Goal: Task Accomplishment & Management: Manage account settings

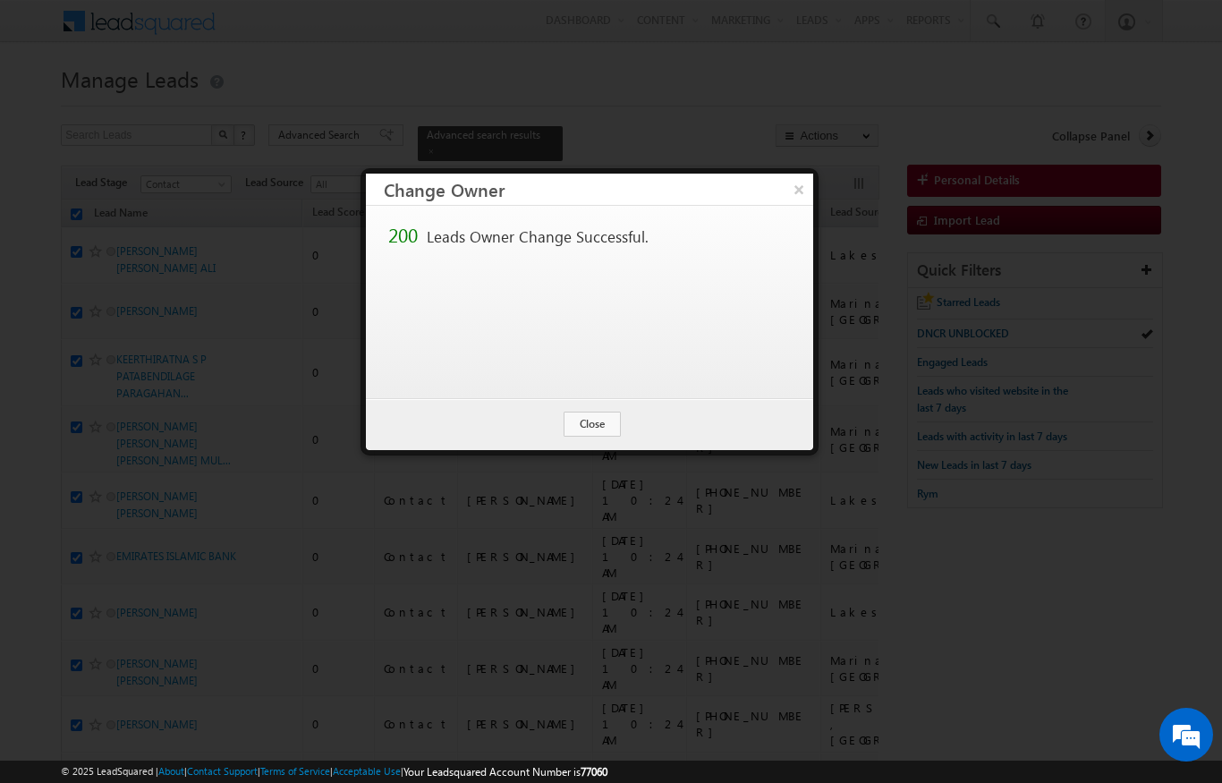
scroll to position [72, 0]
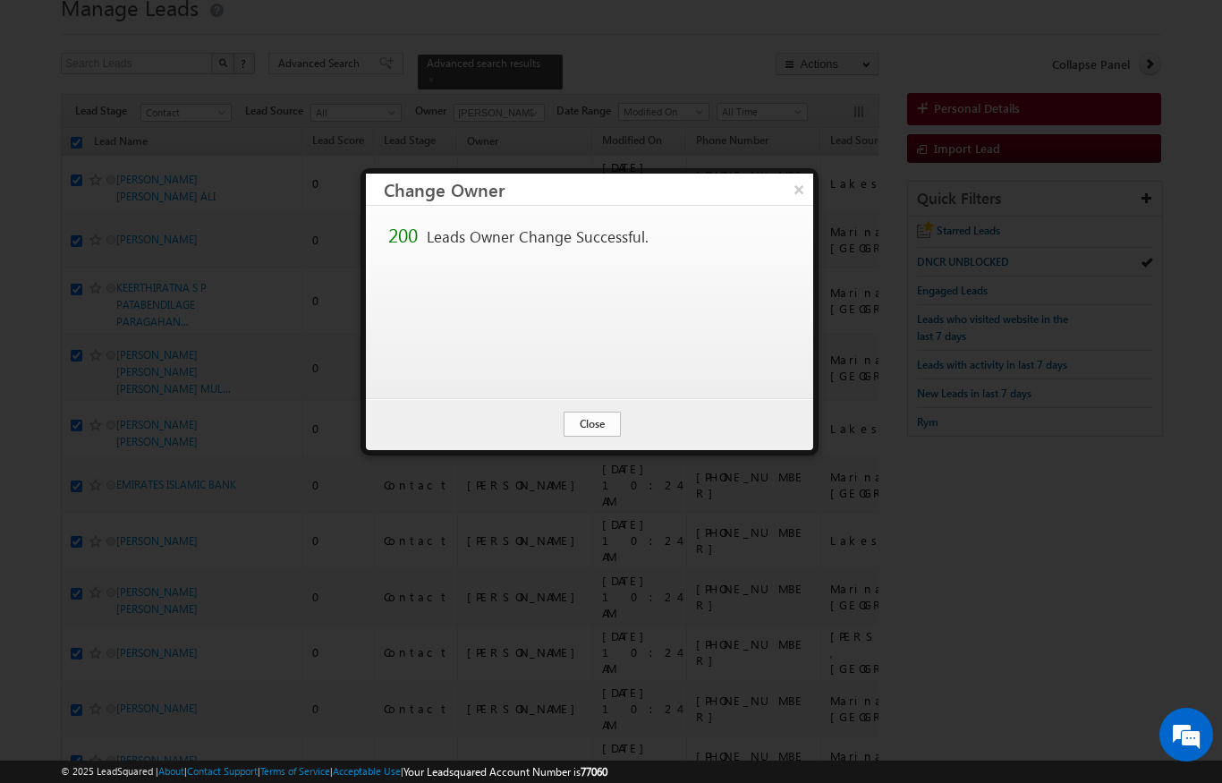
click at [590, 434] on button "Close" at bounding box center [592, 424] width 57 height 25
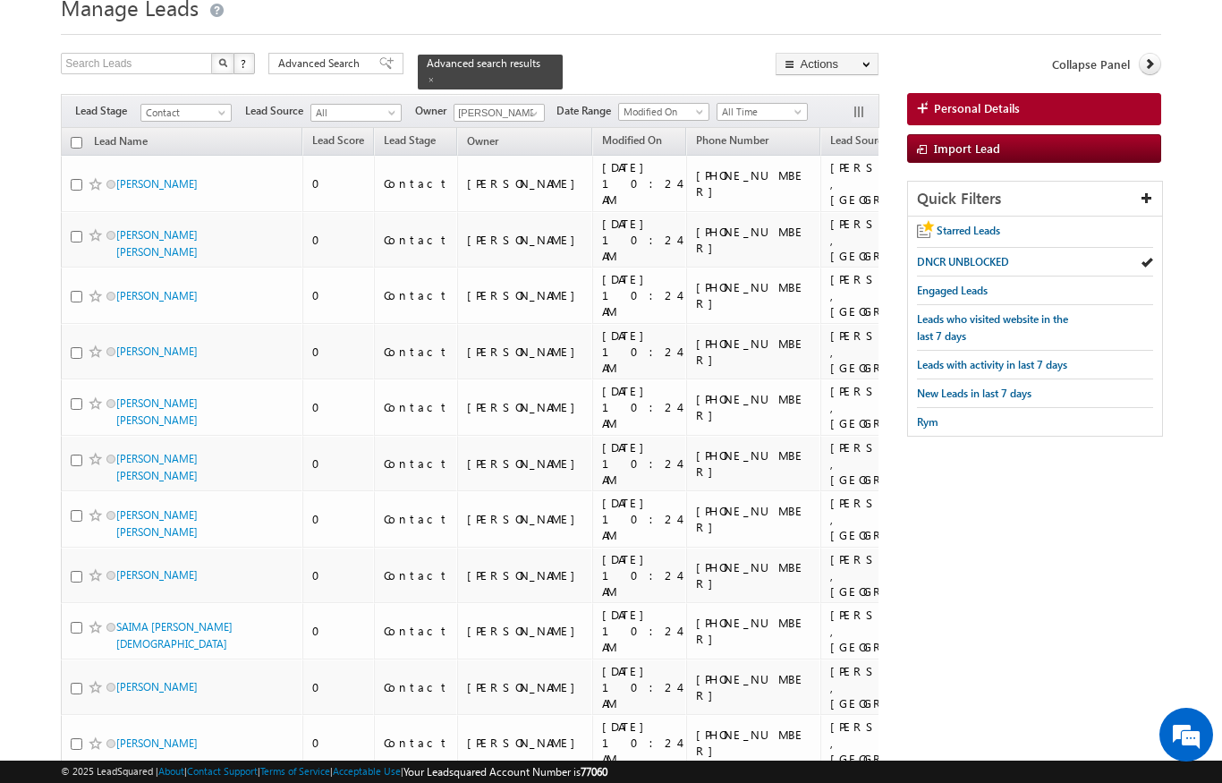
checkbox input "false"
click at [529, 106] on span at bounding box center [534, 113] width 14 height 14
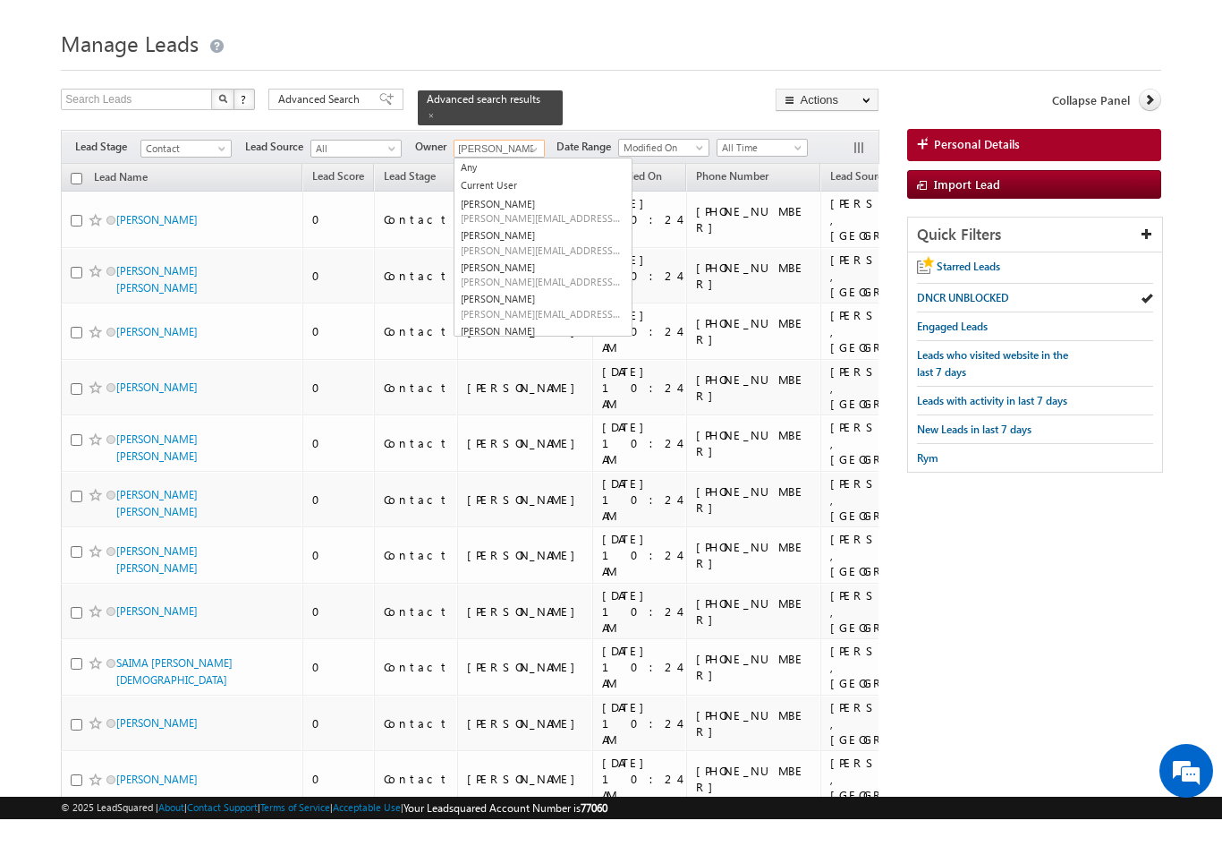
scroll to position [0, 0]
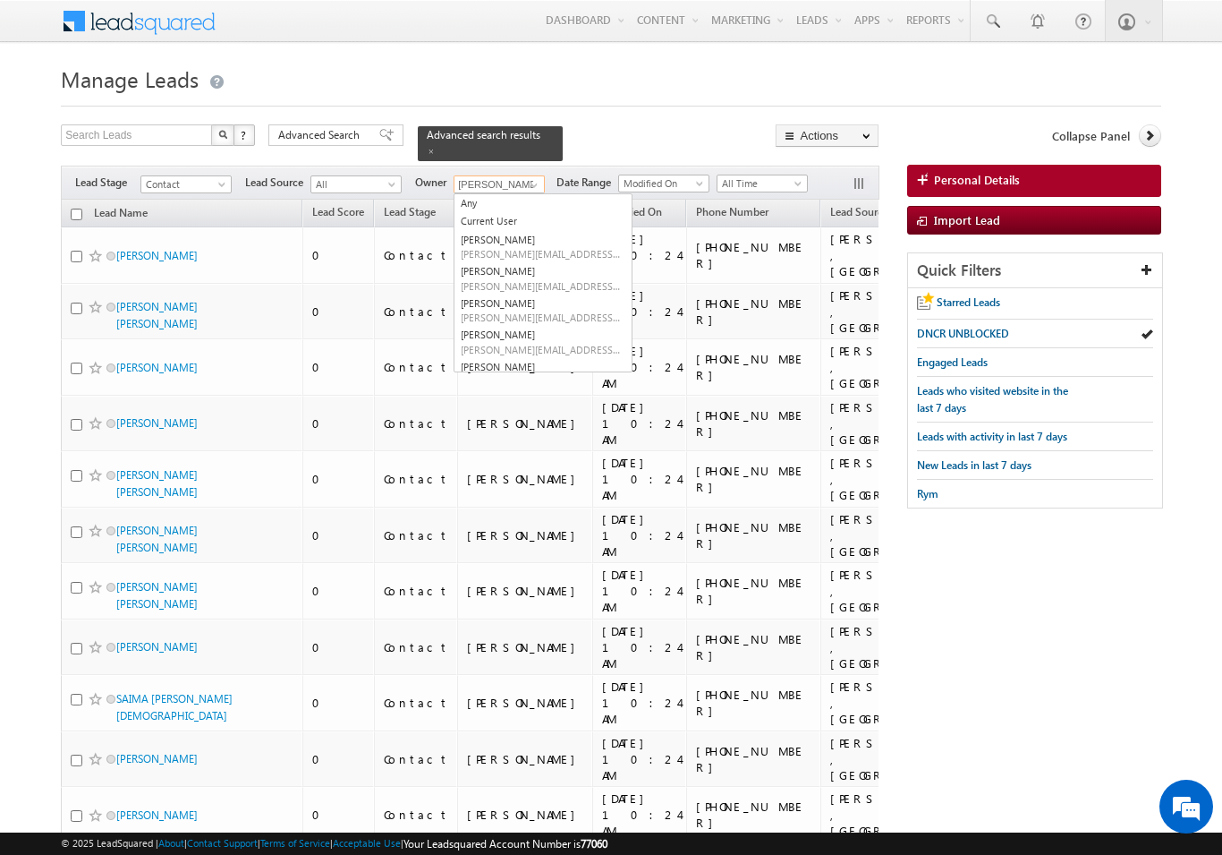
type input "1"
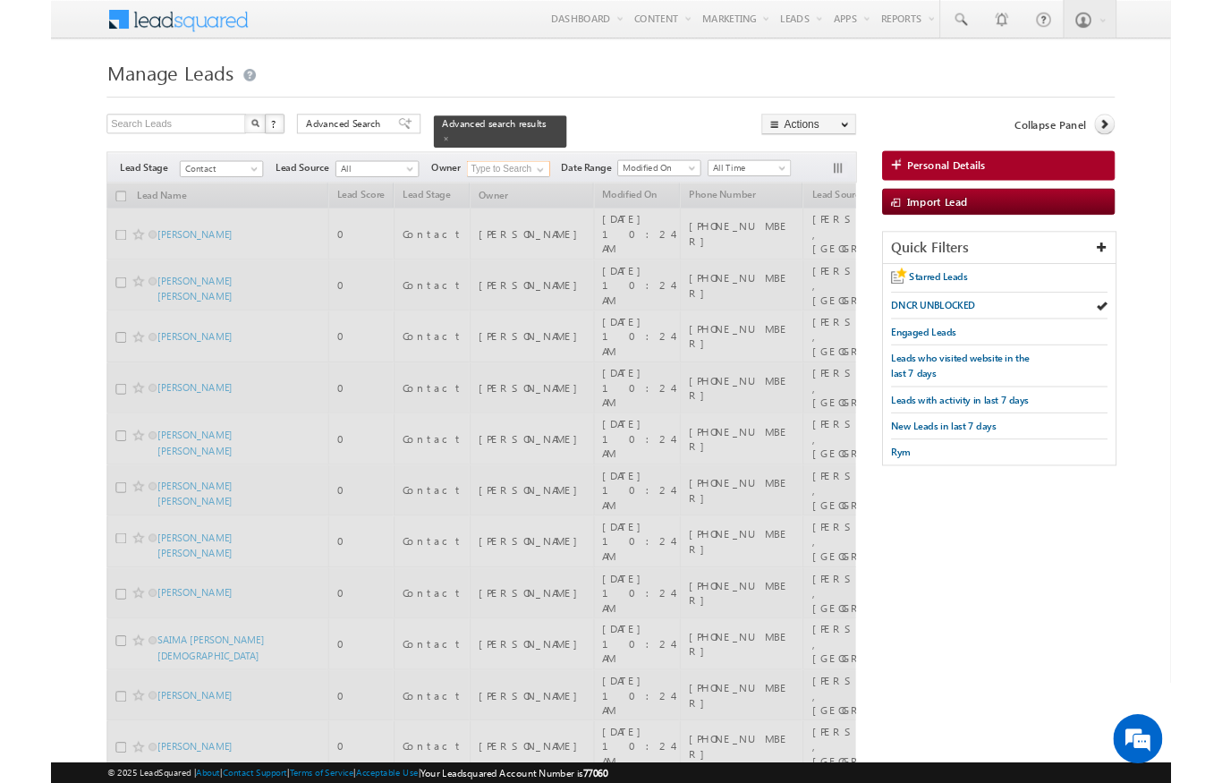
scroll to position [72, 0]
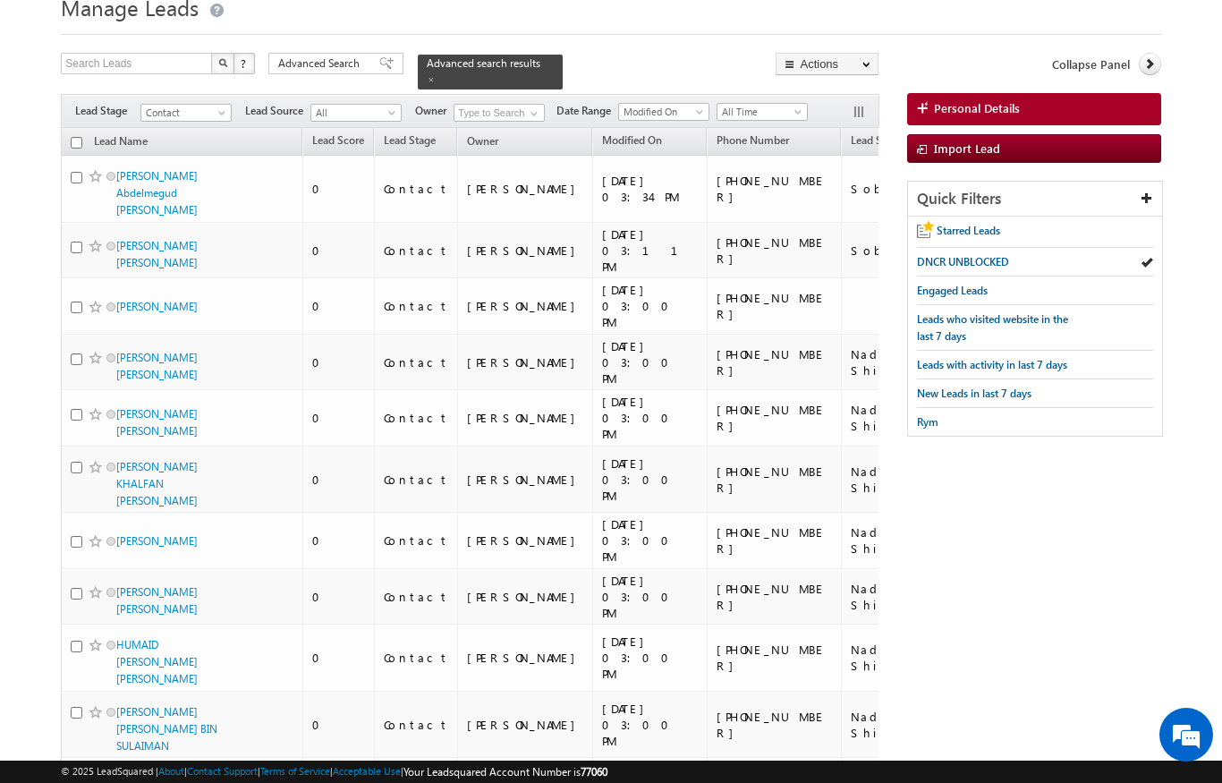
click at [222, 109] on span at bounding box center [224, 116] width 14 height 14
click at [664, 35] on div at bounding box center [611, 29] width 1100 height 12
click at [319, 70] on span "Advanced Search" at bounding box center [321, 63] width 87 height 16
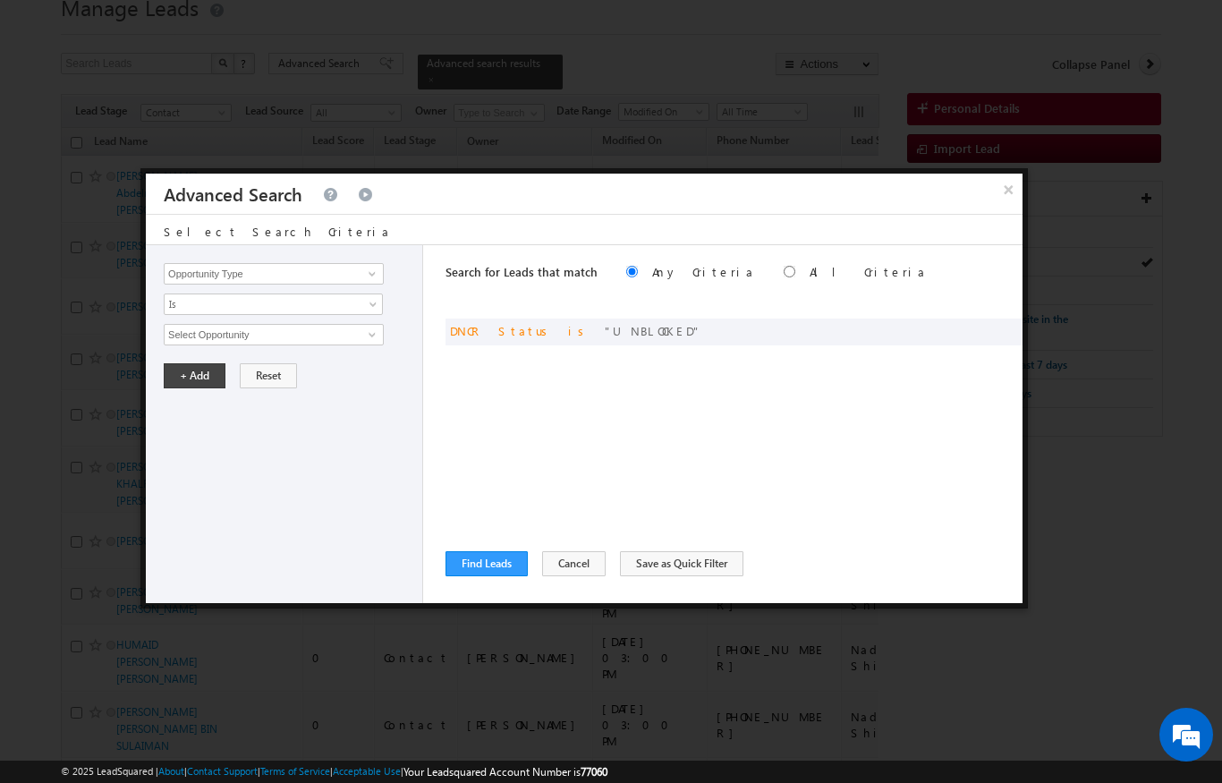
click at [736, 314] on div "Search for Leads that match Any Criteria All Criteria Note that the current tri…" at bounding box center [734, 424] width 577 height 358
click at [337, 263] on input "Opportunity Type" at bounding box center [274, 273] width 220 height 21
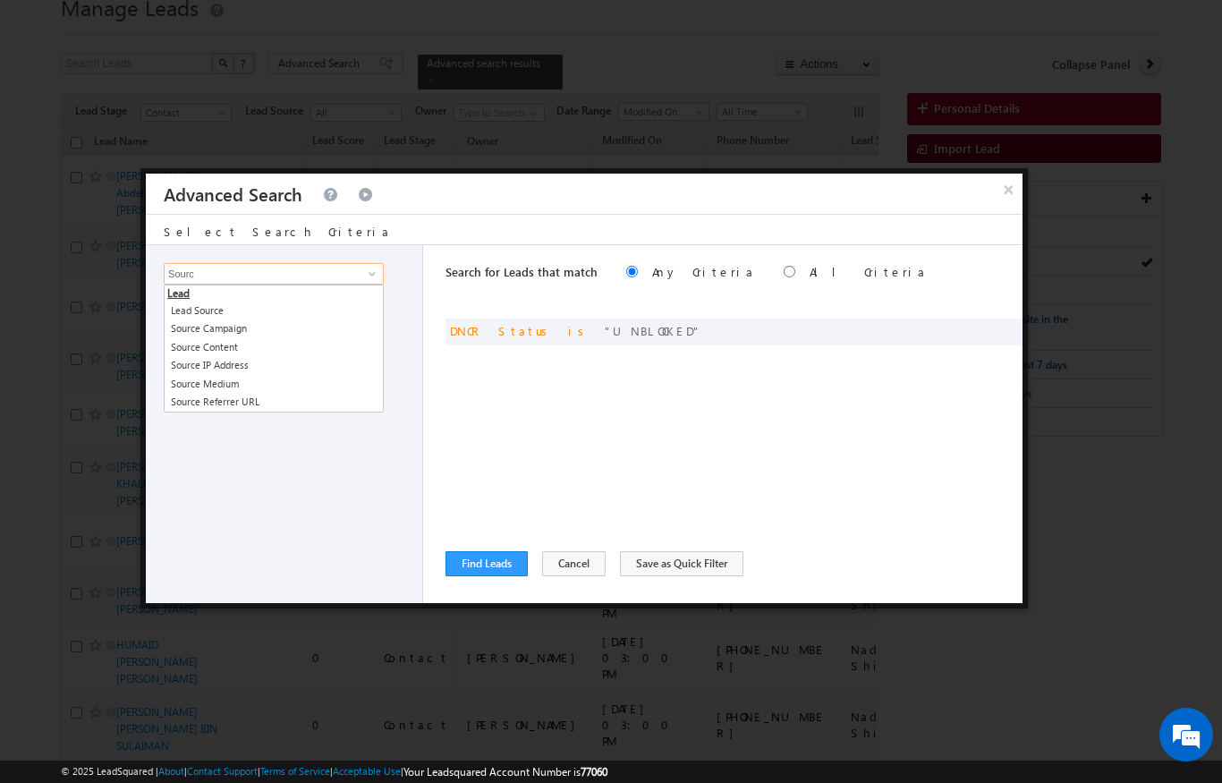
scroll to position [0, 0]
click at [219, 309] on link "Lead Source" at bounding box center [274, 311] width 220 height 21
type input "Lead Source"
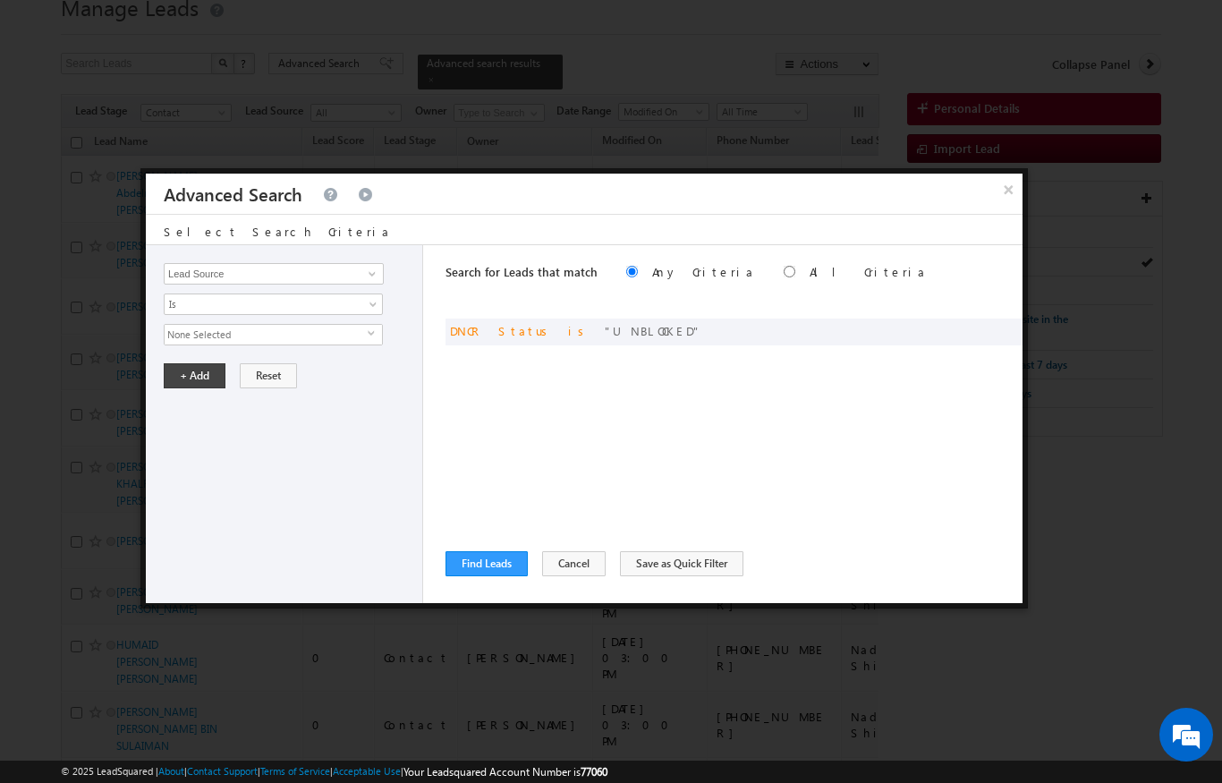
click at [246, 329] on span "None Selected" at bounding box center [266, 335] width 203 height 20
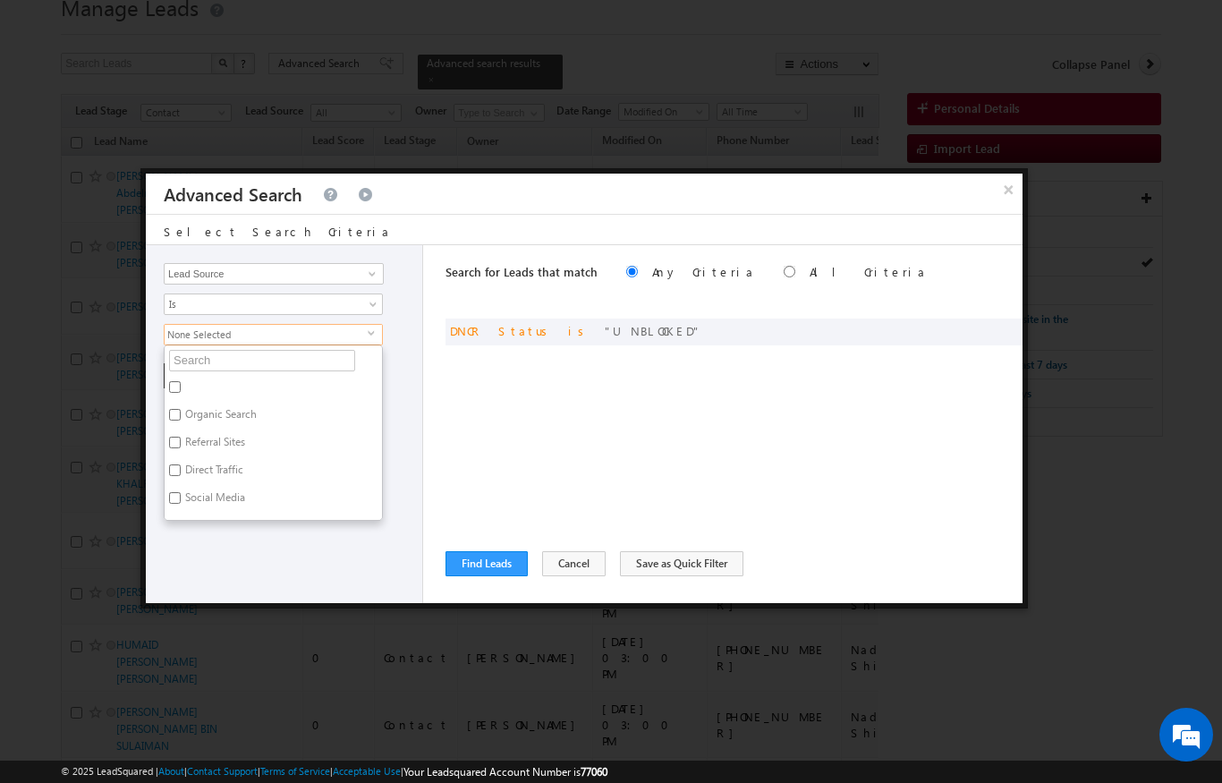
click at [261, 339] on span "None Selected" at bounding box center [266, 335] width 203 height 20
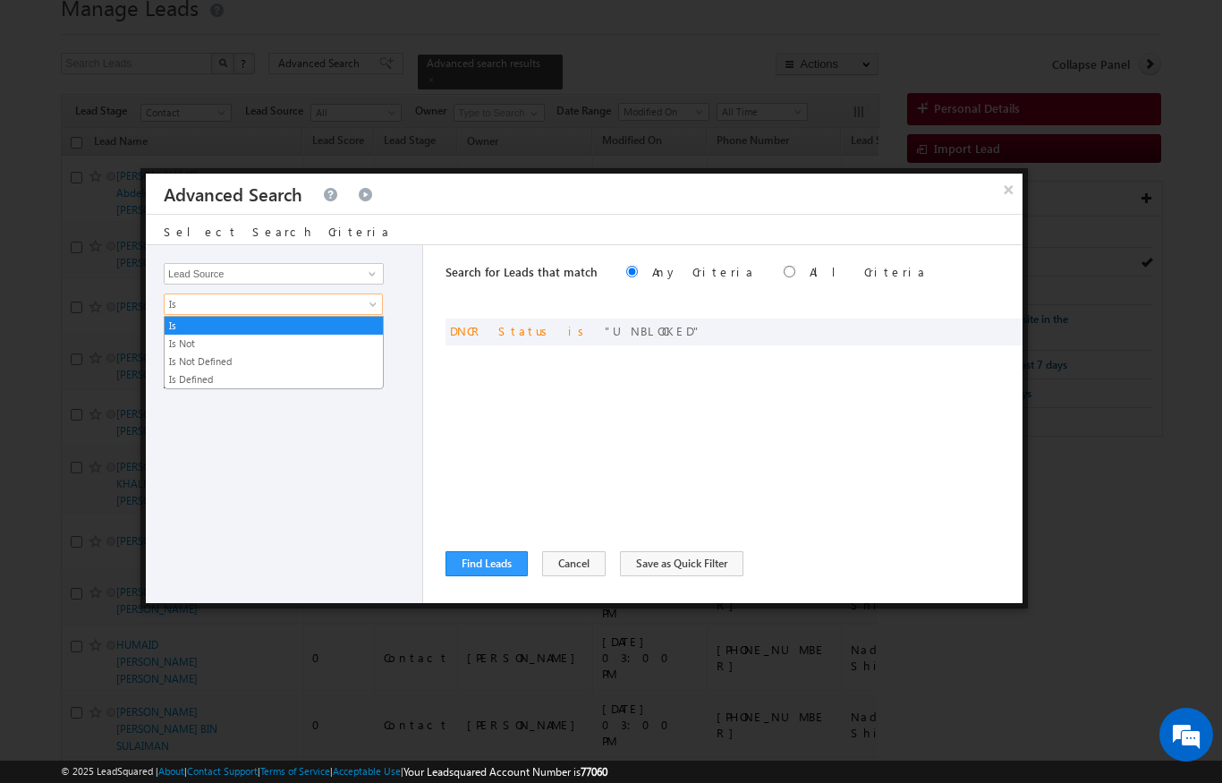
click at [344, 493] on div "Opportunity Type Lead Activity Task Sales Group Prospect Id Address 1 Address 2…" at bounding box center [284, 424] width 277 height 358
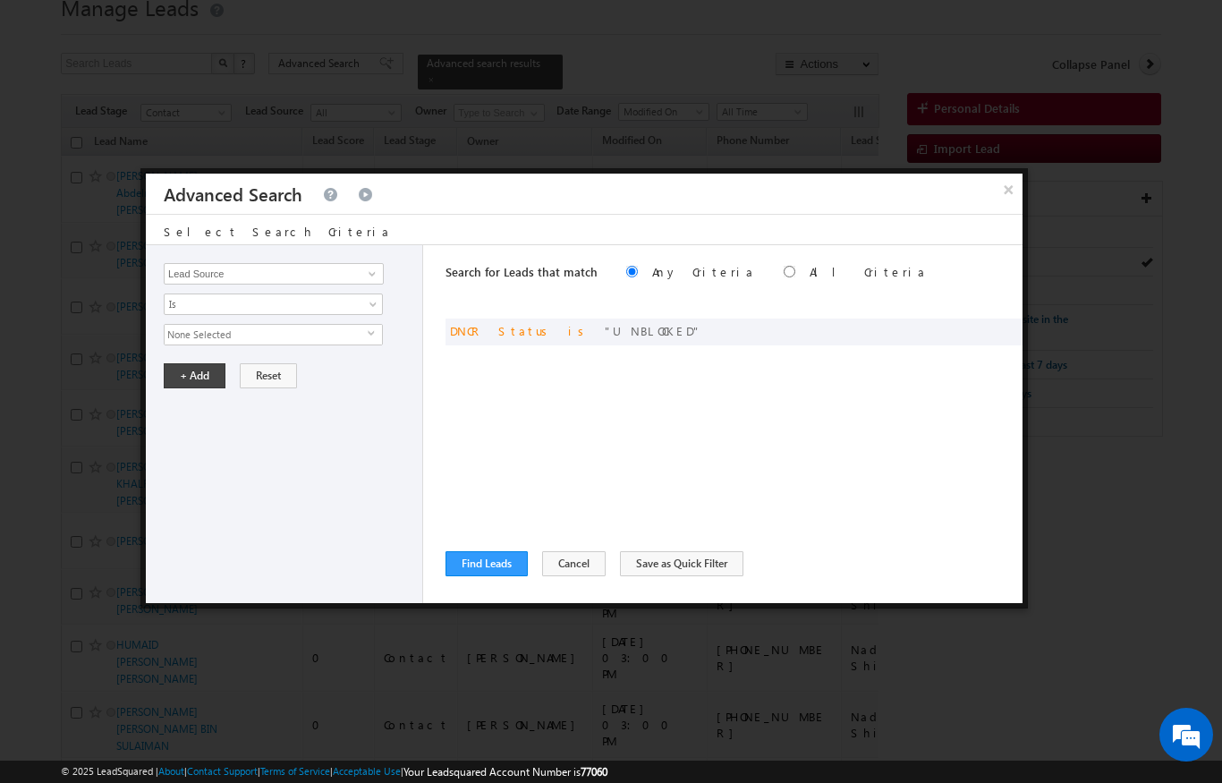
click at [374, 341] on span "select" at bounding box center [375, 340] width 14 height 30
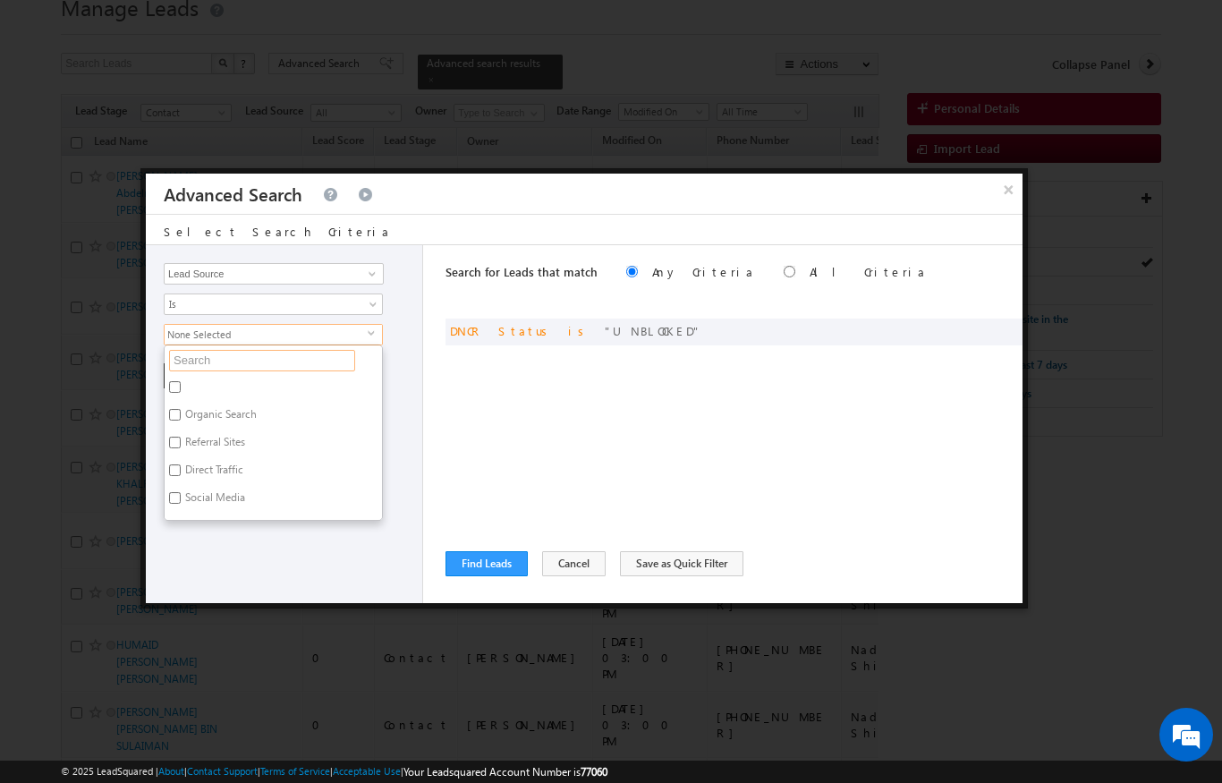
click at [298, 351] on input "text" at bounding box center [262, 360] width 186 height 21
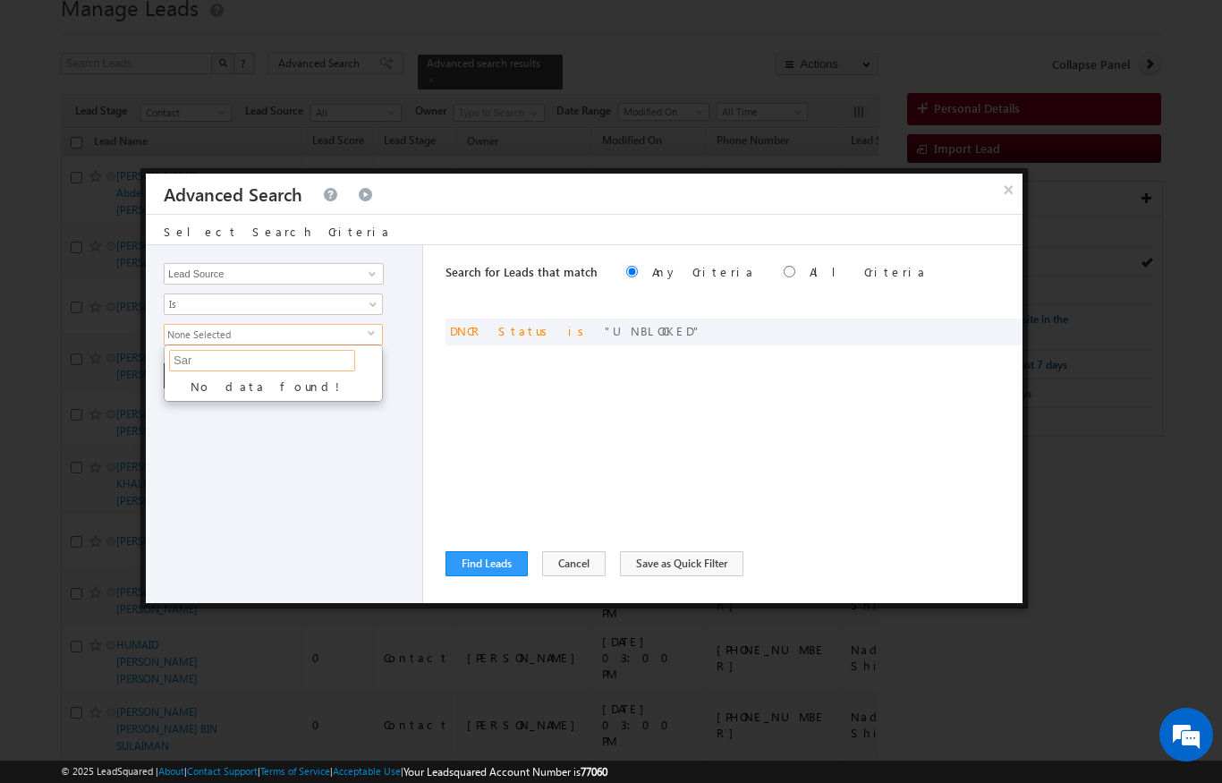
type input "Sa"
type input "S"
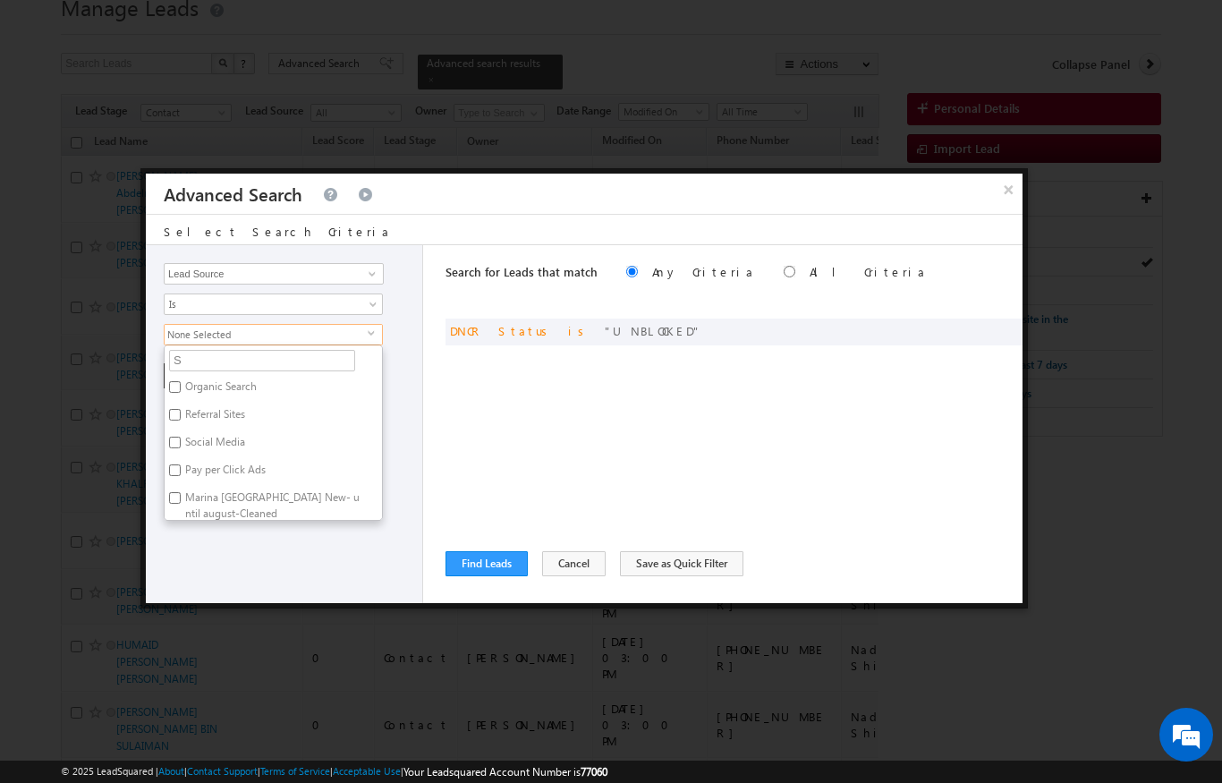
type input "Sc"
click at [179, 438] on input "[GEOGRAPHIC_DATA]" at bounding box center [175, 443] width 12 height 12
checkbox input "true"
click at [170, 387] on input "Sharjah-Scl" at bounding box center [175, 387] width 12 height 12
checkbox input "true"
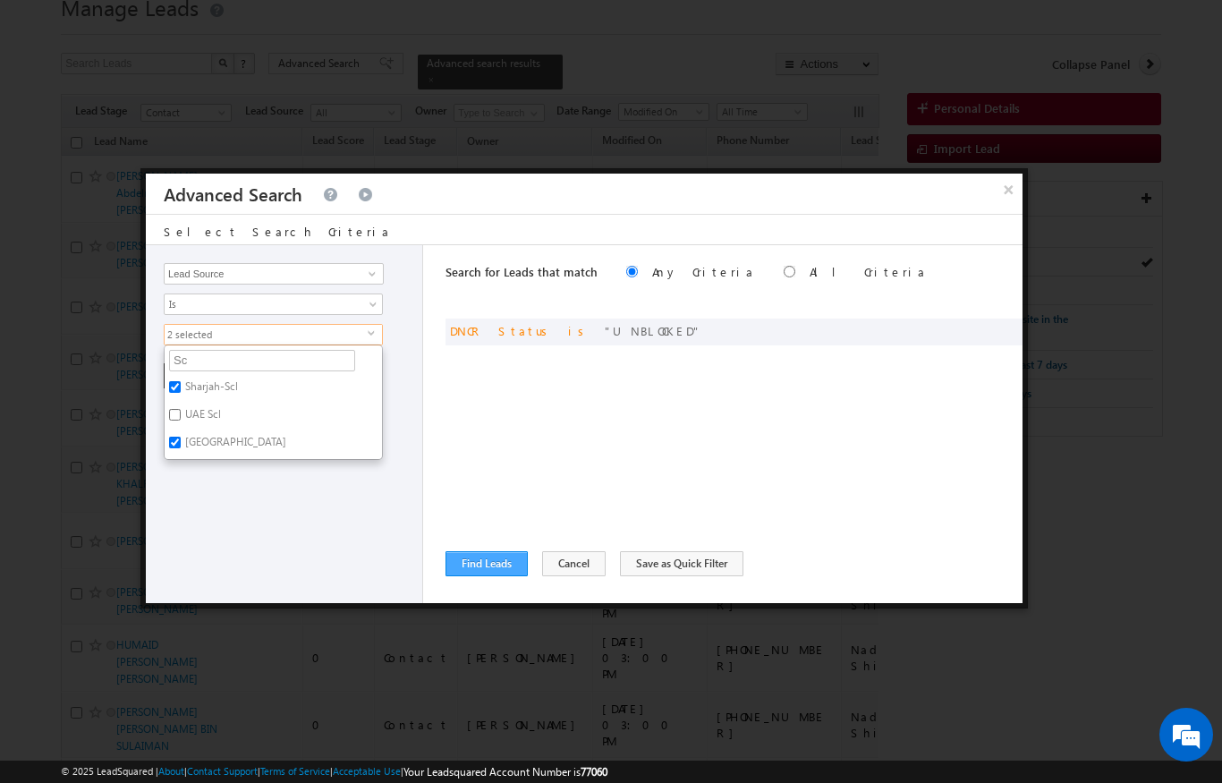
click at [487, 566] on button "Find Leads" at bounding box center [487, 563] width 82 height 25
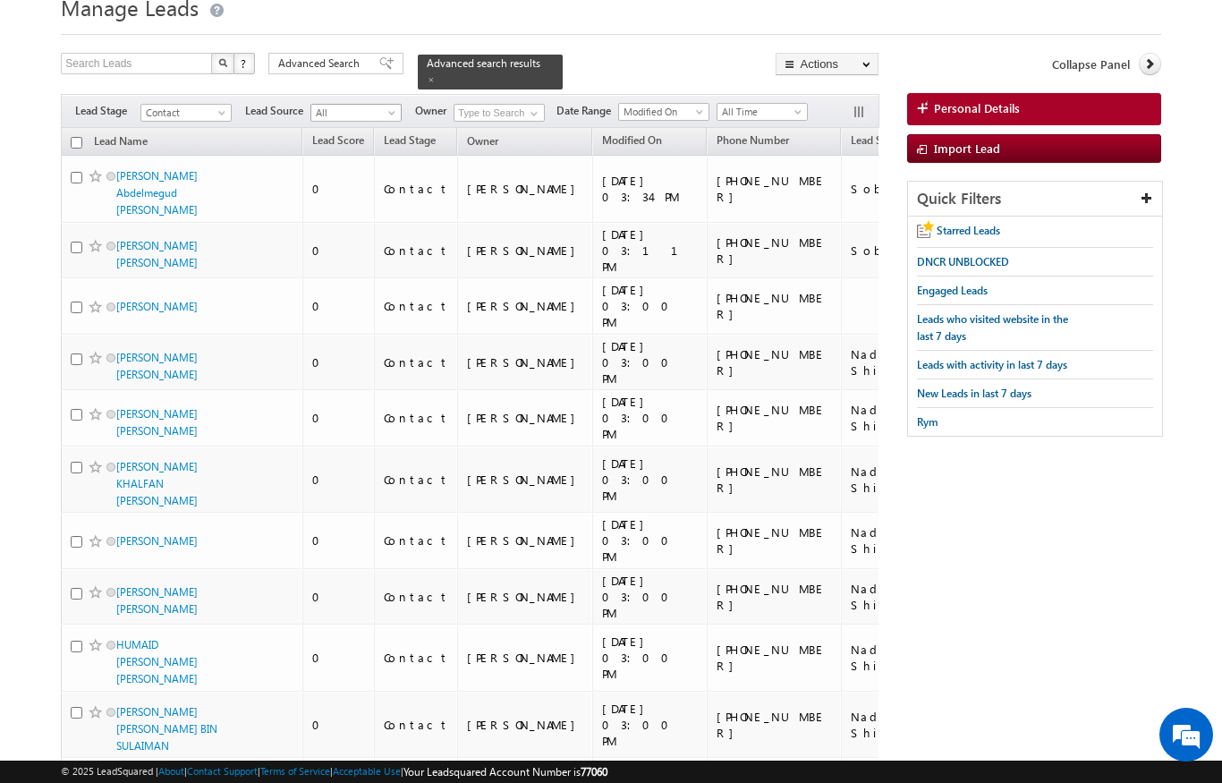
click at [356, 105] on span "All" at bounding box center [353, 113] width 85 height 16
click at [379, 596] on link "[GEOGRAPHIC_DATA]" at bounding box center [356, 612] width 90 height 32
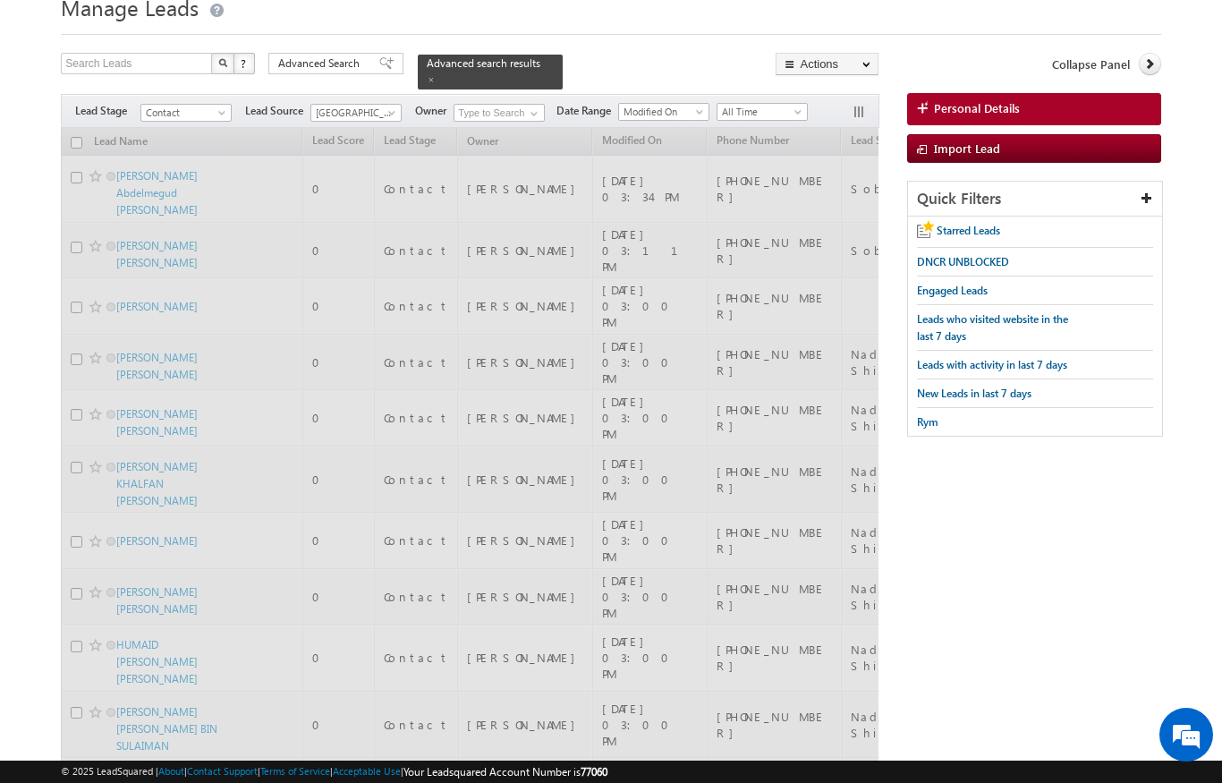
scroll to position [0, 0]
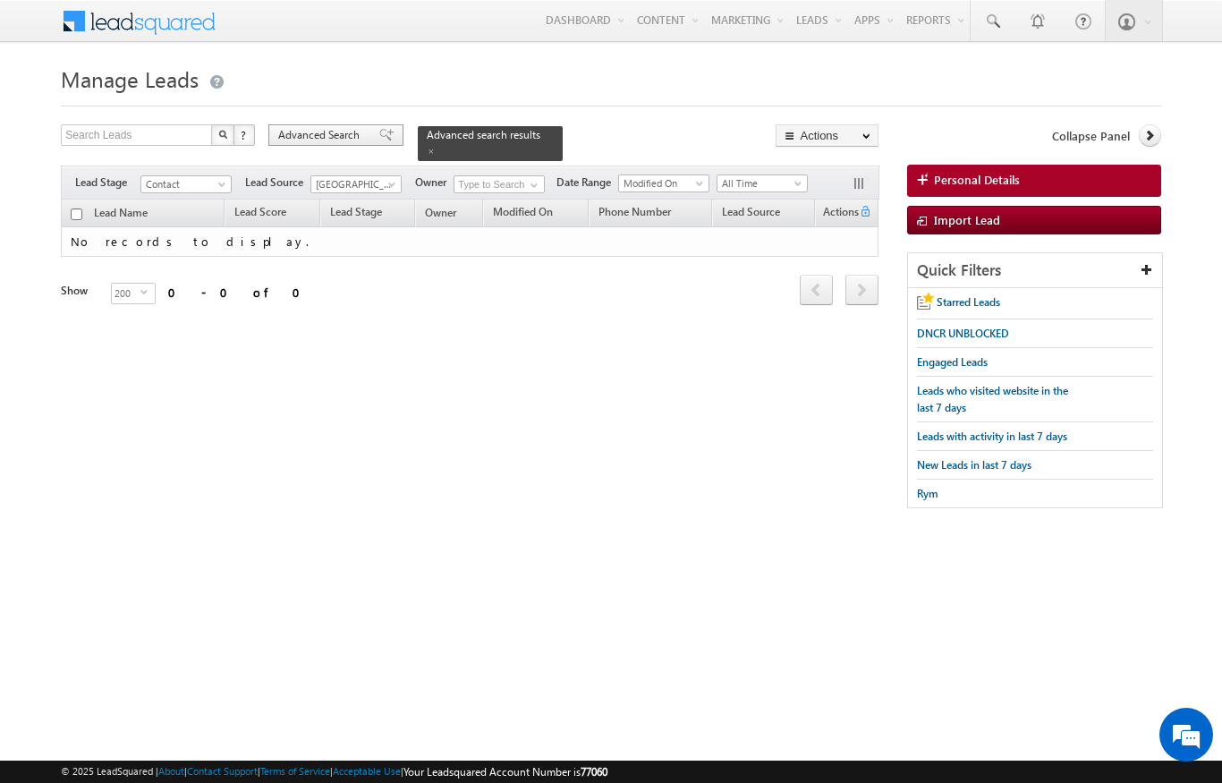
click at [324, 133] on span "Advanced Search" at bounding box center [321, 135] width 87 height 16
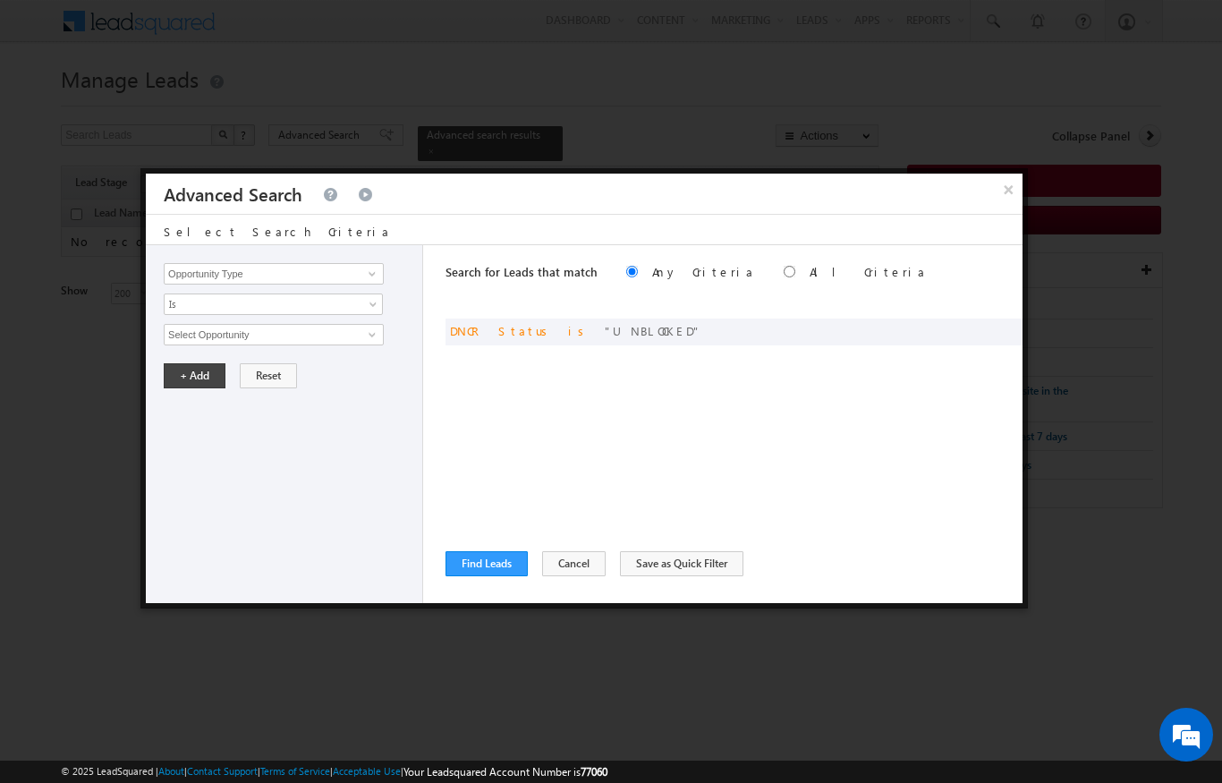
click at [599, 357] on div "Search for Leads that match Any Criteria All Criteria Note that the current tri…" at bounding box center [734, 424] width 577 height 358
click at [751, 312] on div "Search for Leads that match Any Criteria All Criteria Note that the current tri…" at bounding box center [734, 424] width 577 height 358
click at [1001, 325] on span at bounding box center [1003, 329] width 13 height 13
click at [479, 576] on button "Find Leads" at bounding box center [487, 563] width 82 height 25
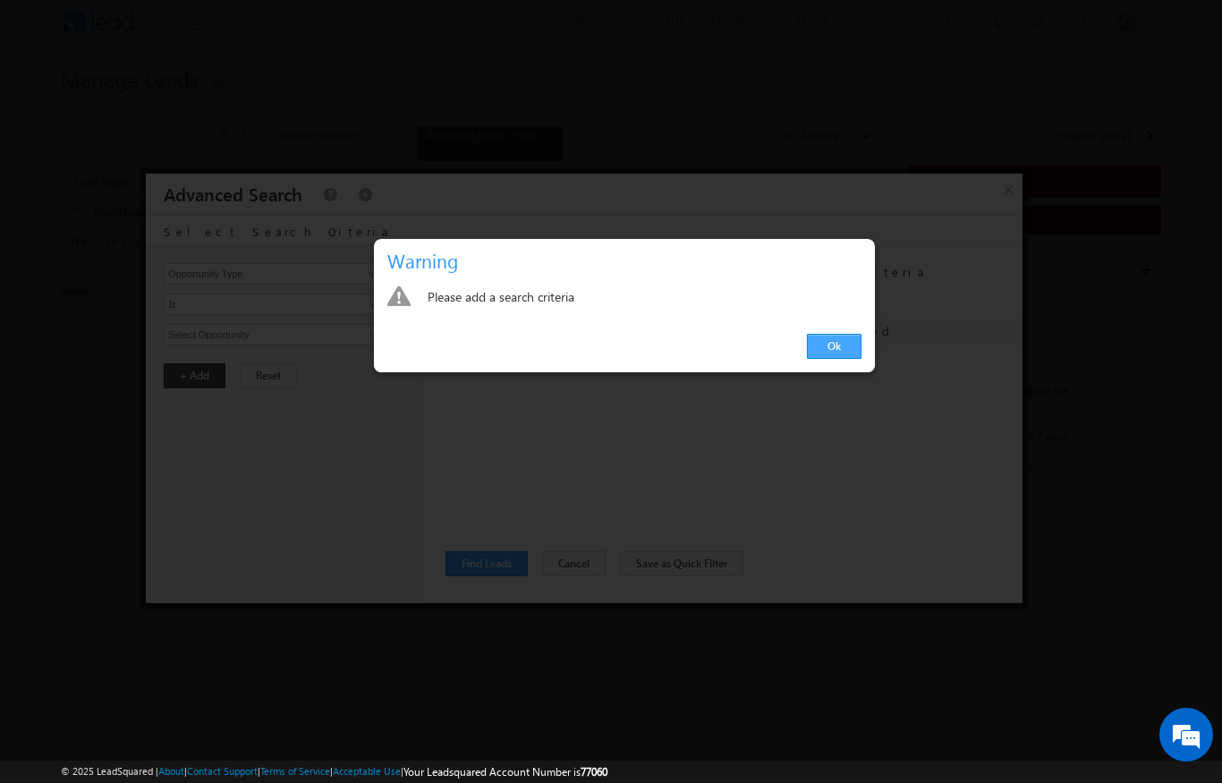
click at [832, 336] on link "Ok" at bounding box center [834, 346] width 55 height 25
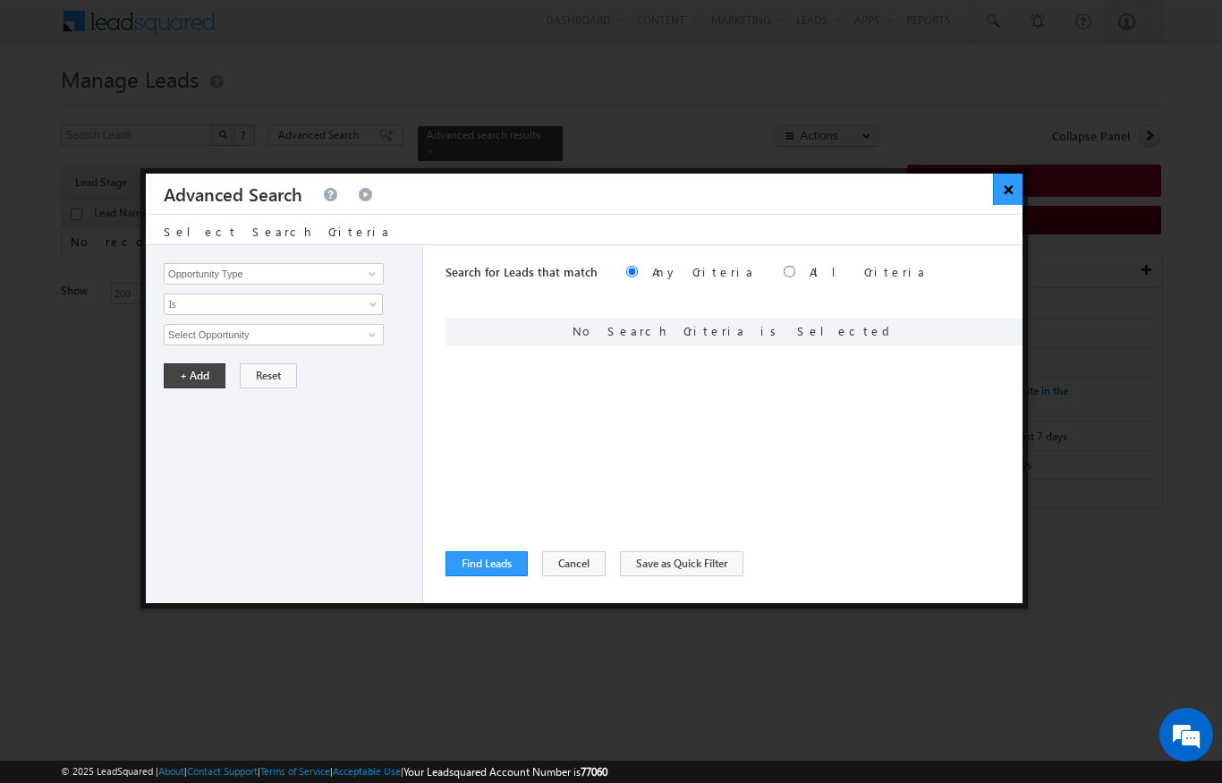
click at [1002, 186] on button "×" at bounding box center [1008, 189] width 30 height 31
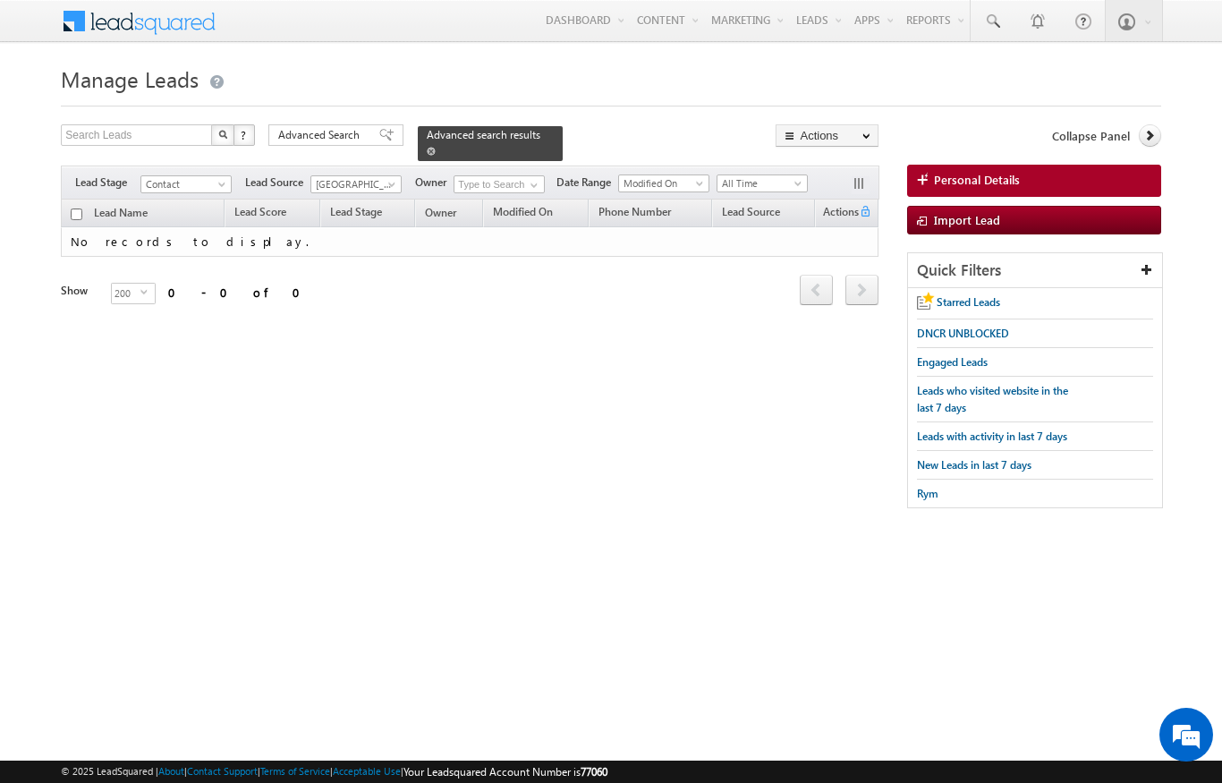
click at [436, 147] on span at bounding box center [431, 151] width 9 height 9
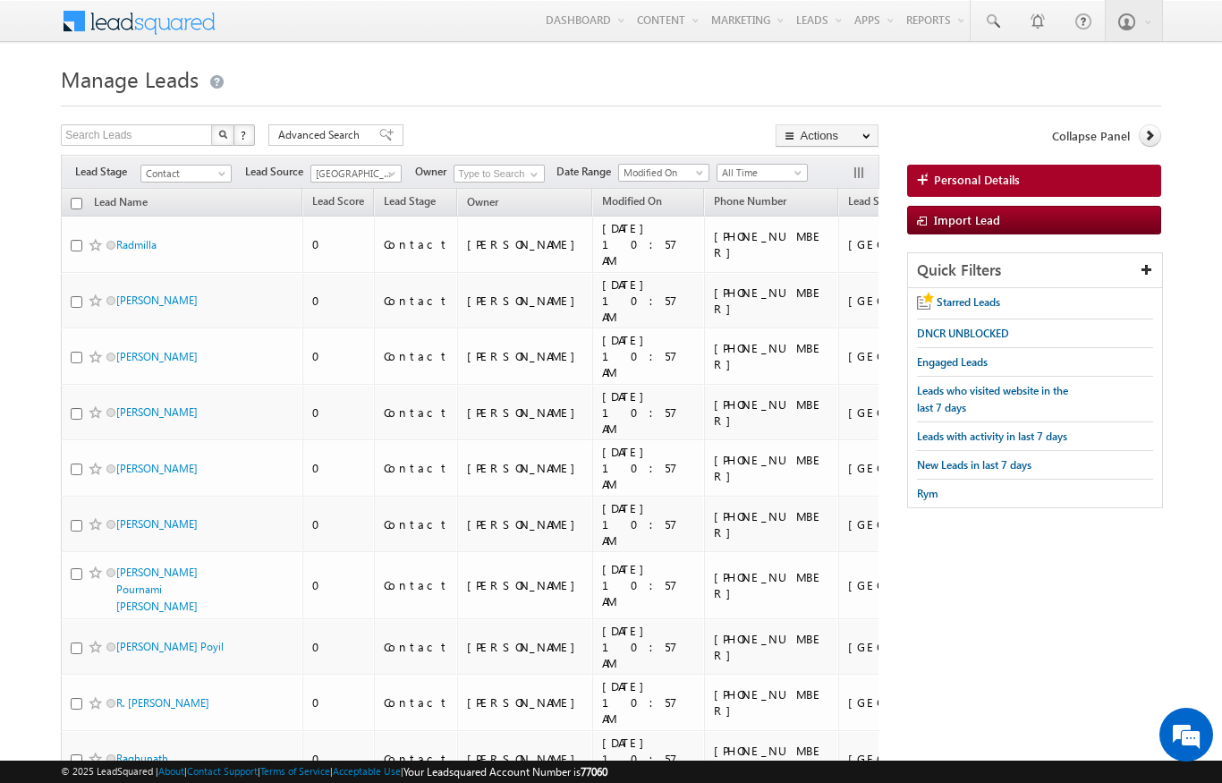
click at [74, 202] on input "checkbox" at bounding box center [77, 204] width 12 height 12
checkbox input "true"
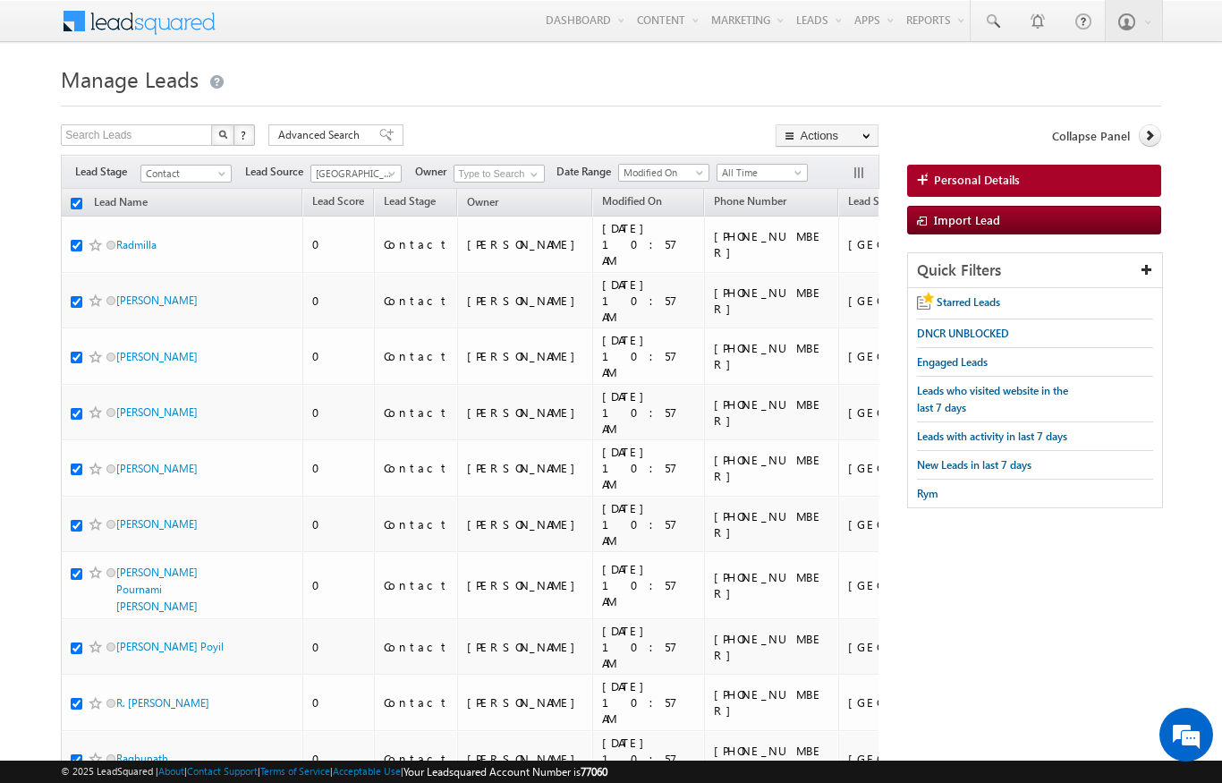
checkbox input "true"
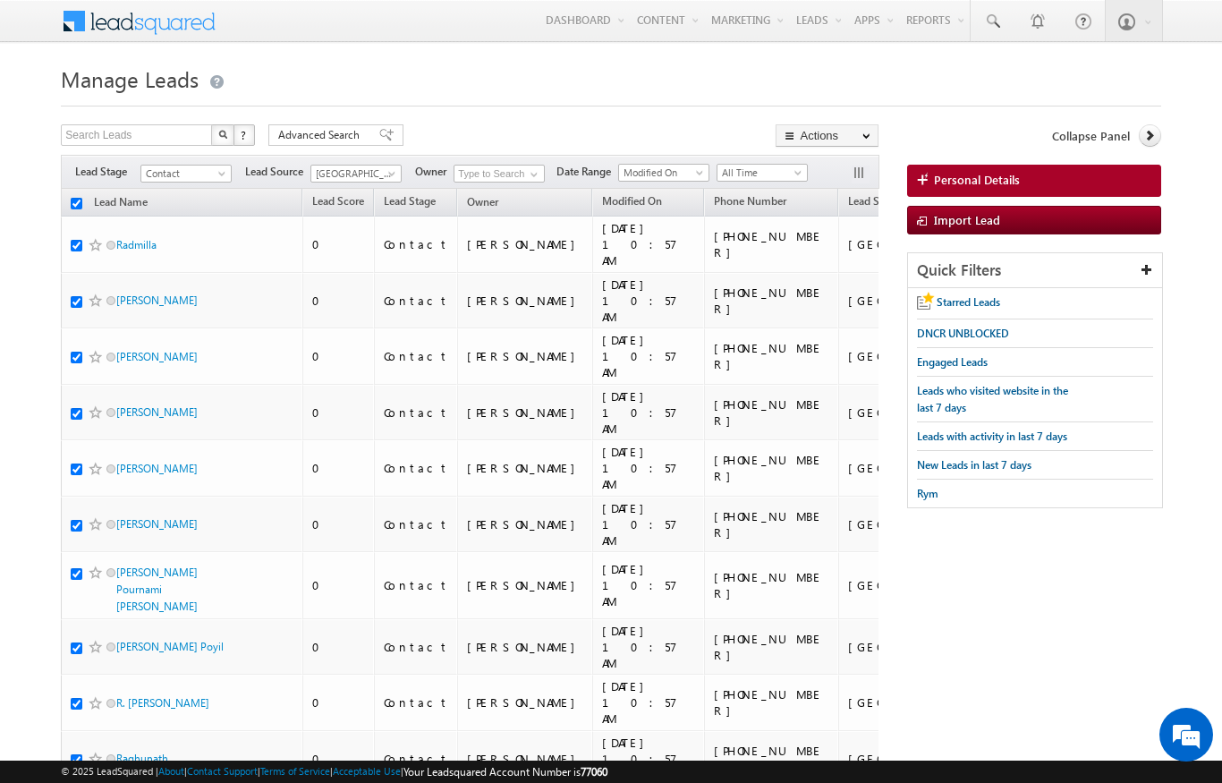
checkbox input "true"
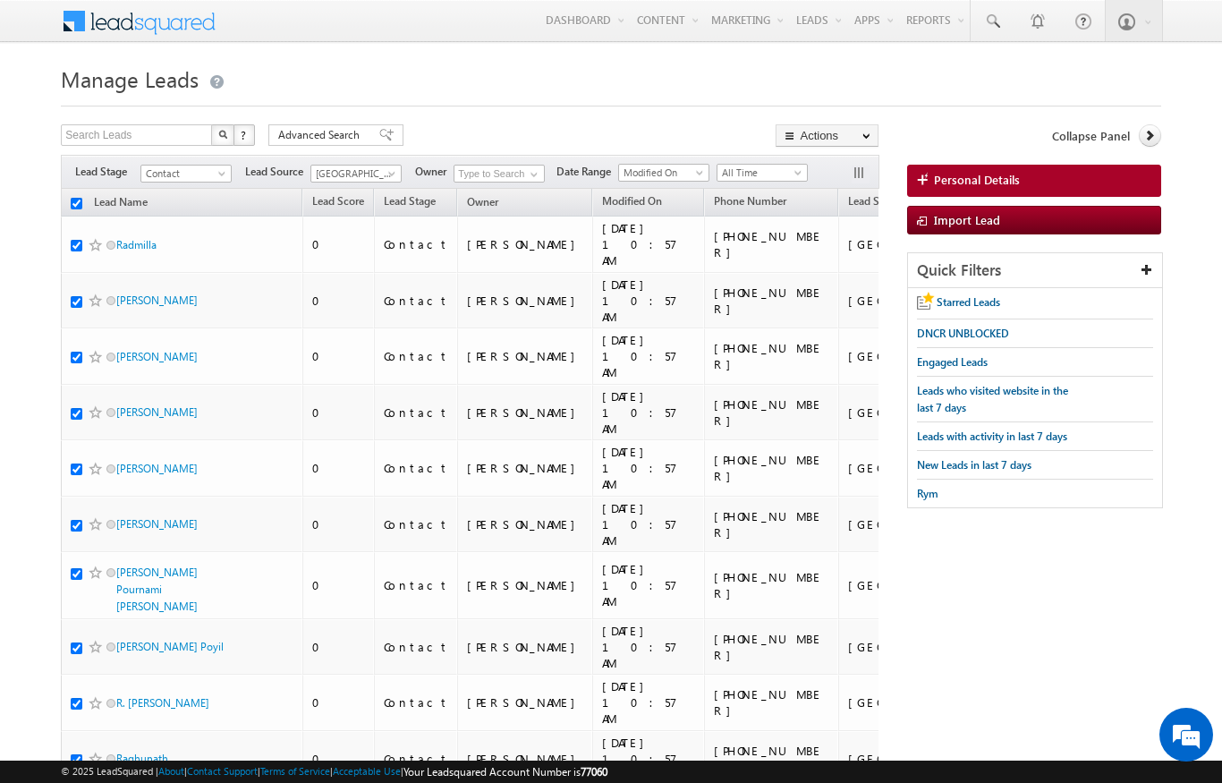
checkbox input "true"
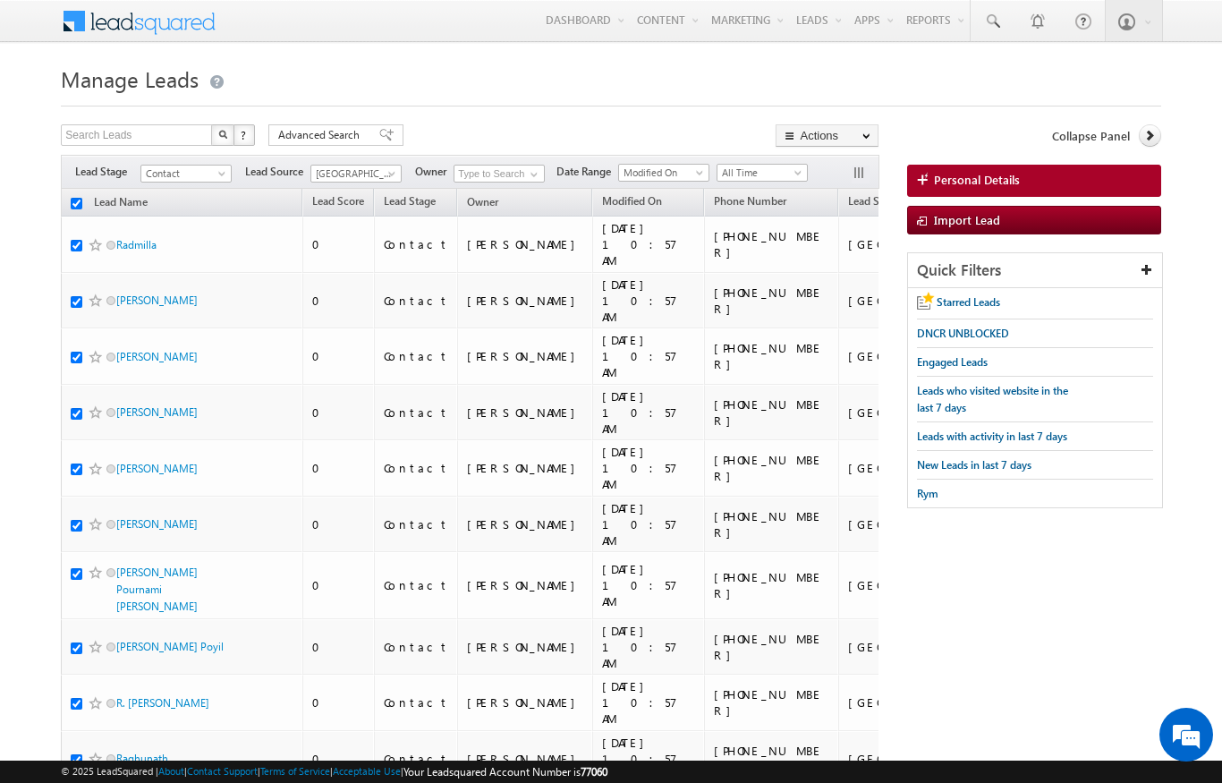
checkbox input "true"
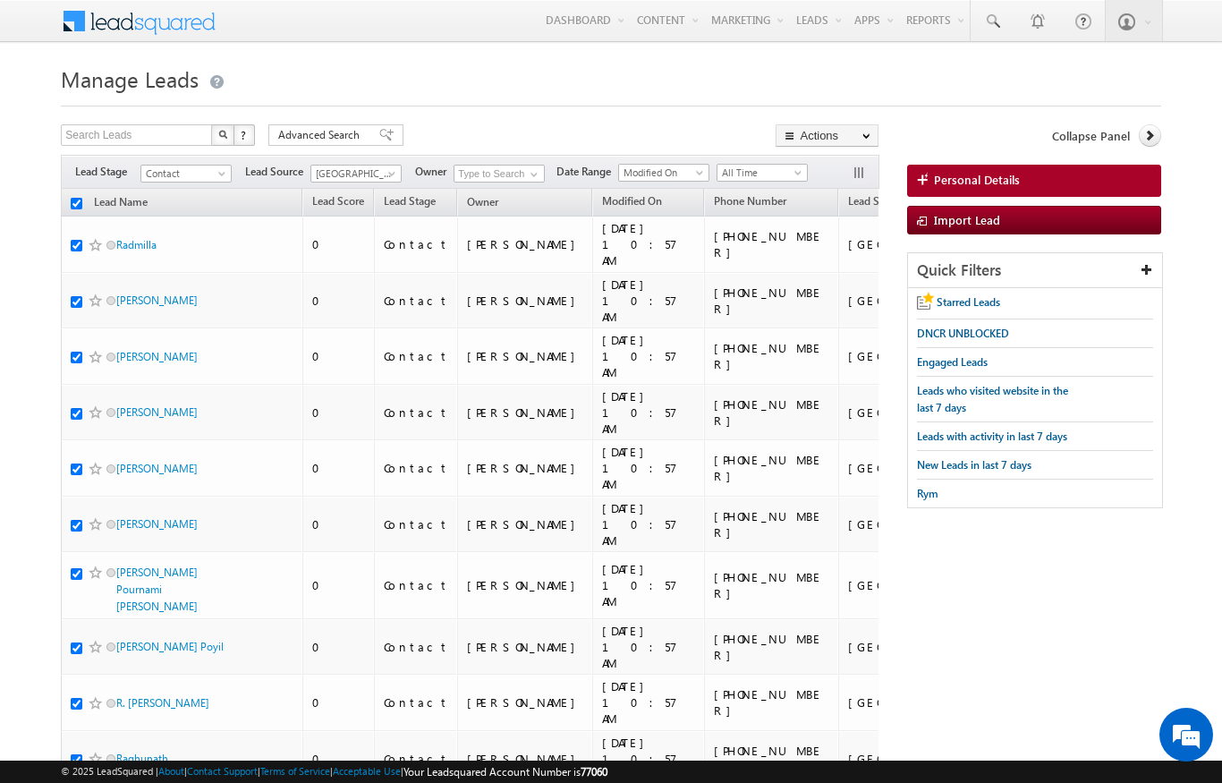
checkbox input "true"
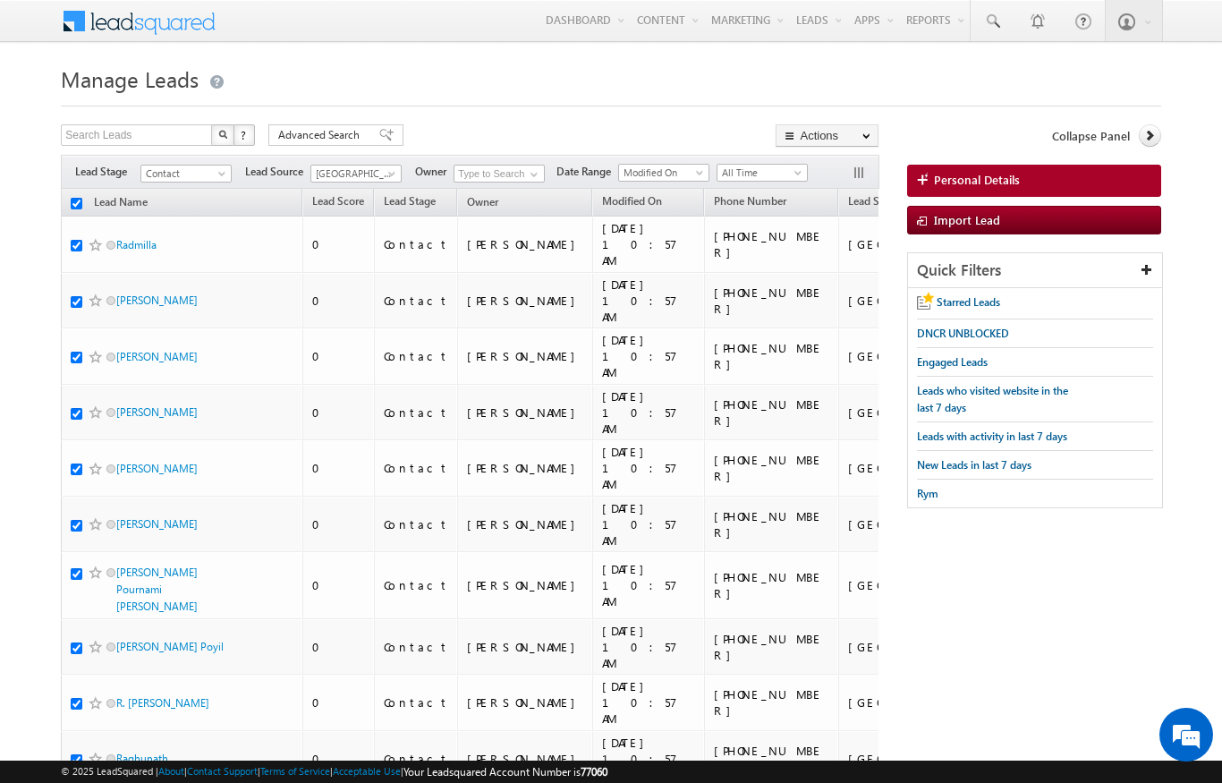
checkbox input "true"
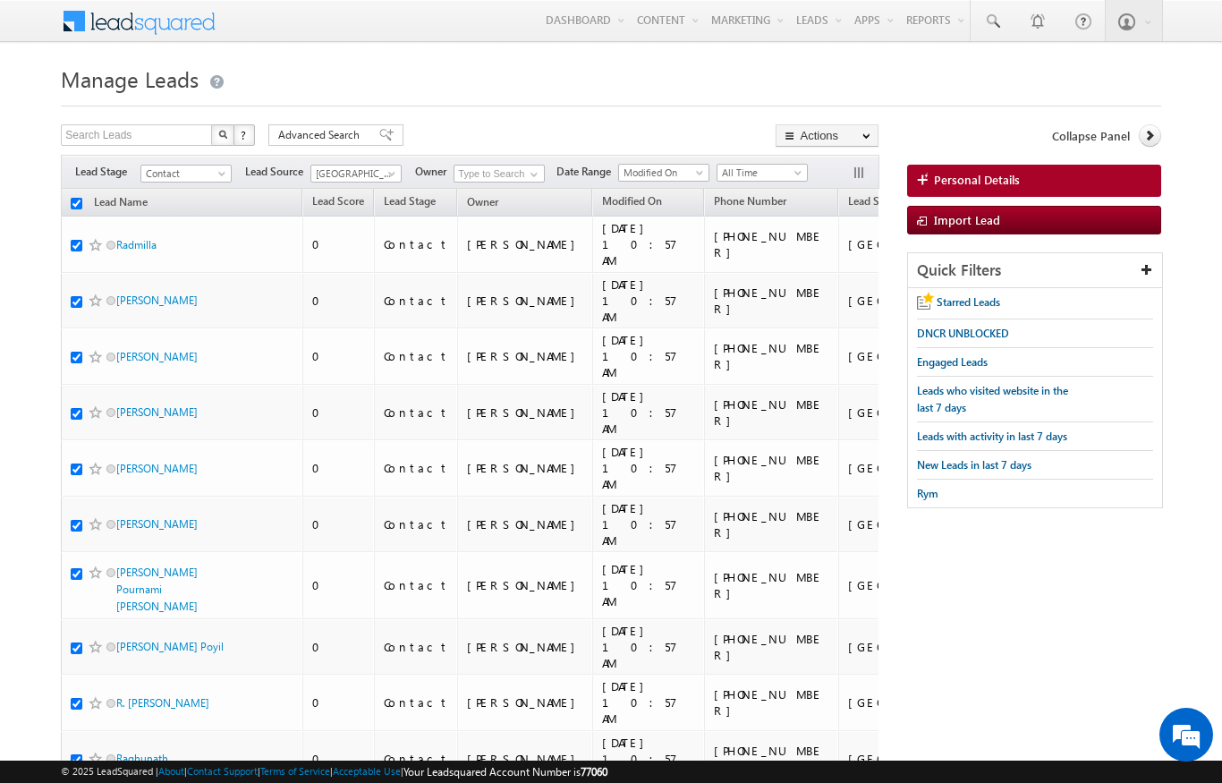
checkbox input "true"
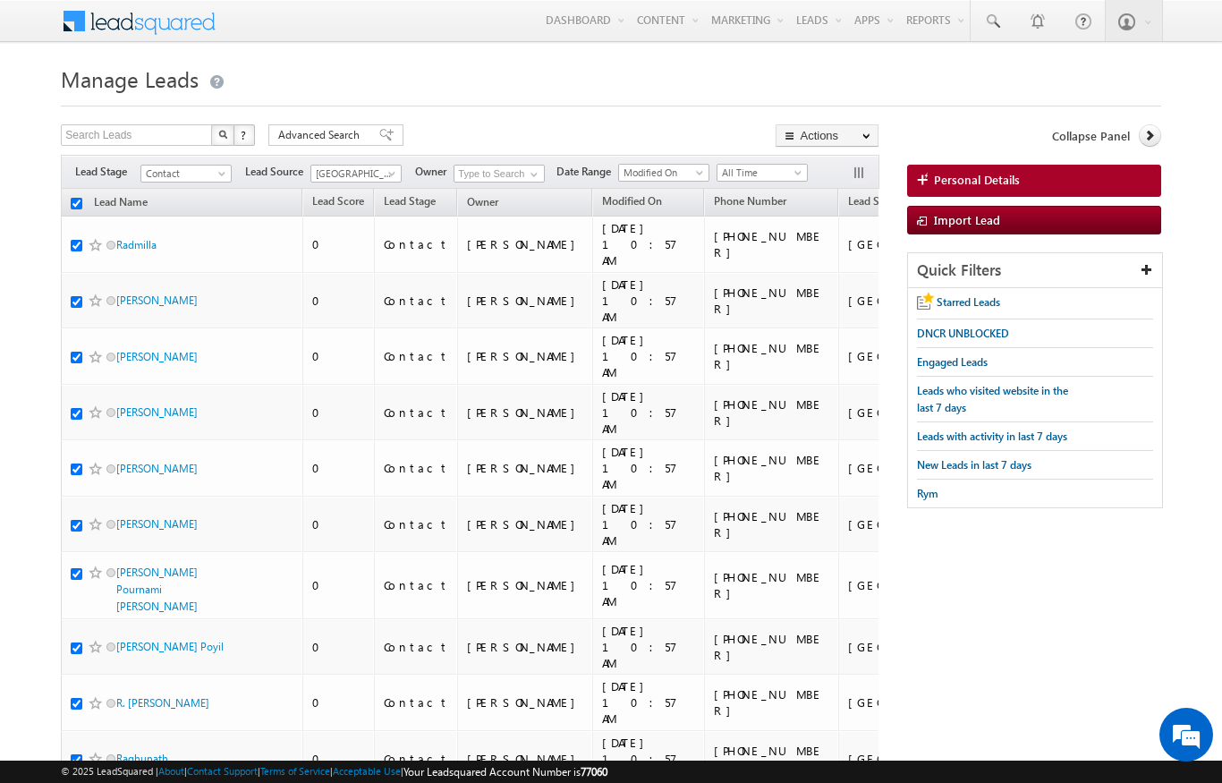
checkbox input "true"
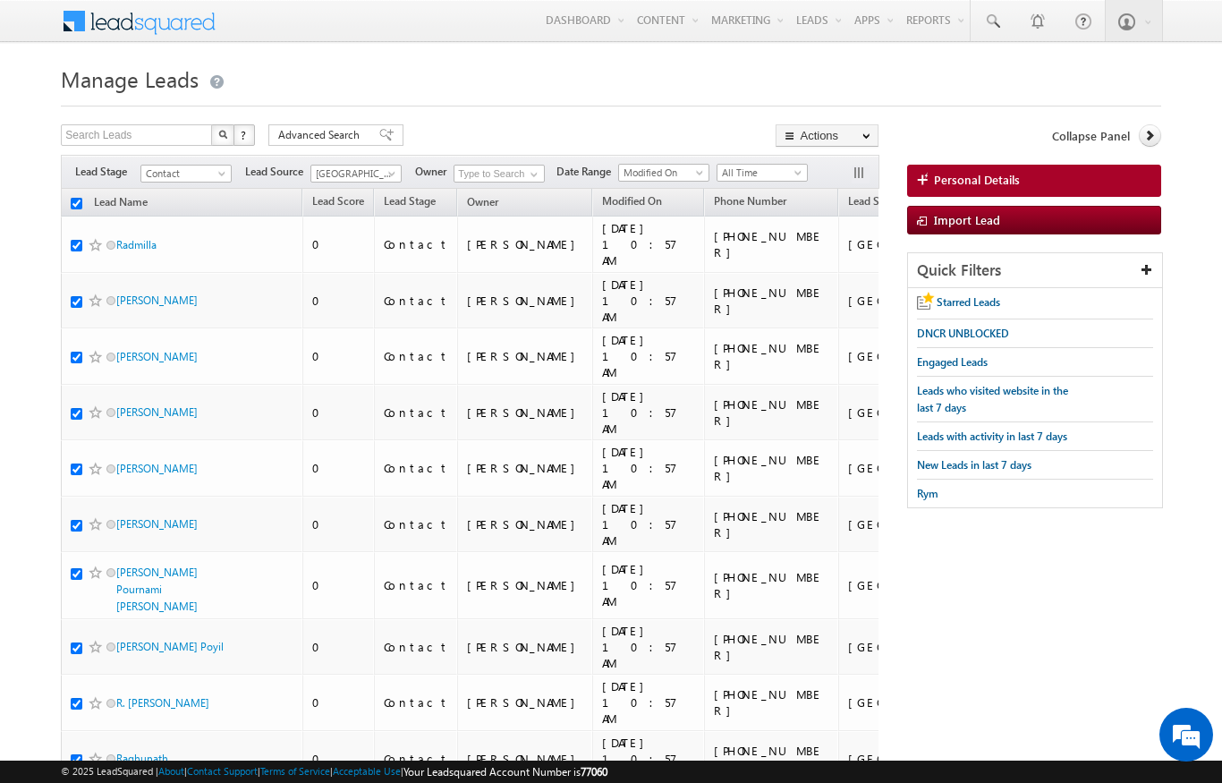
checkbox input "true"
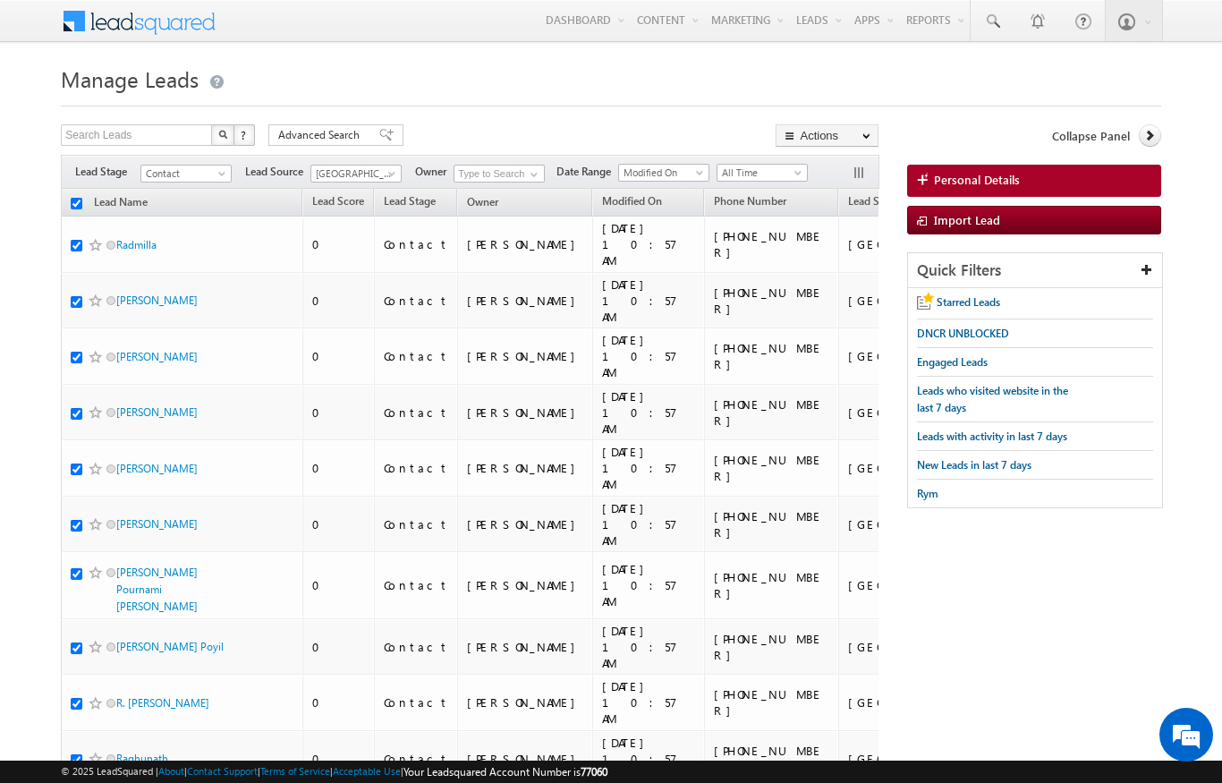
checkbox input "true"
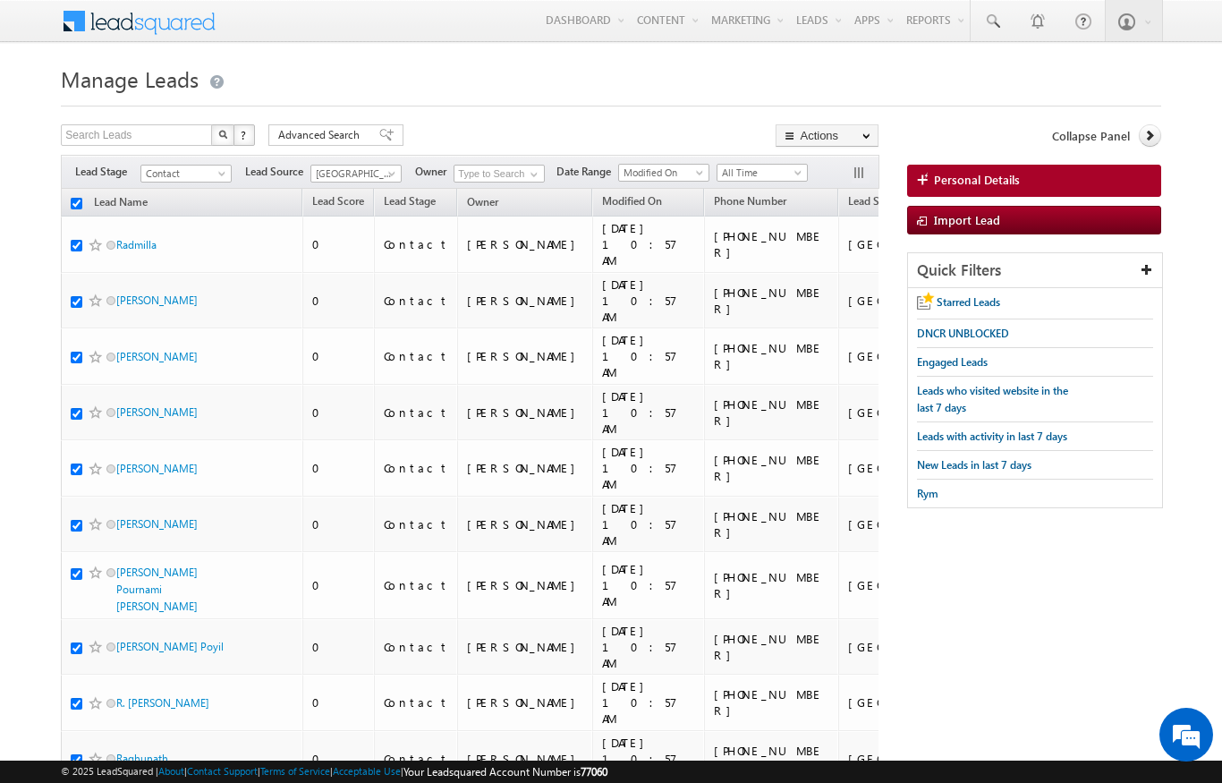
checkbox input "true"
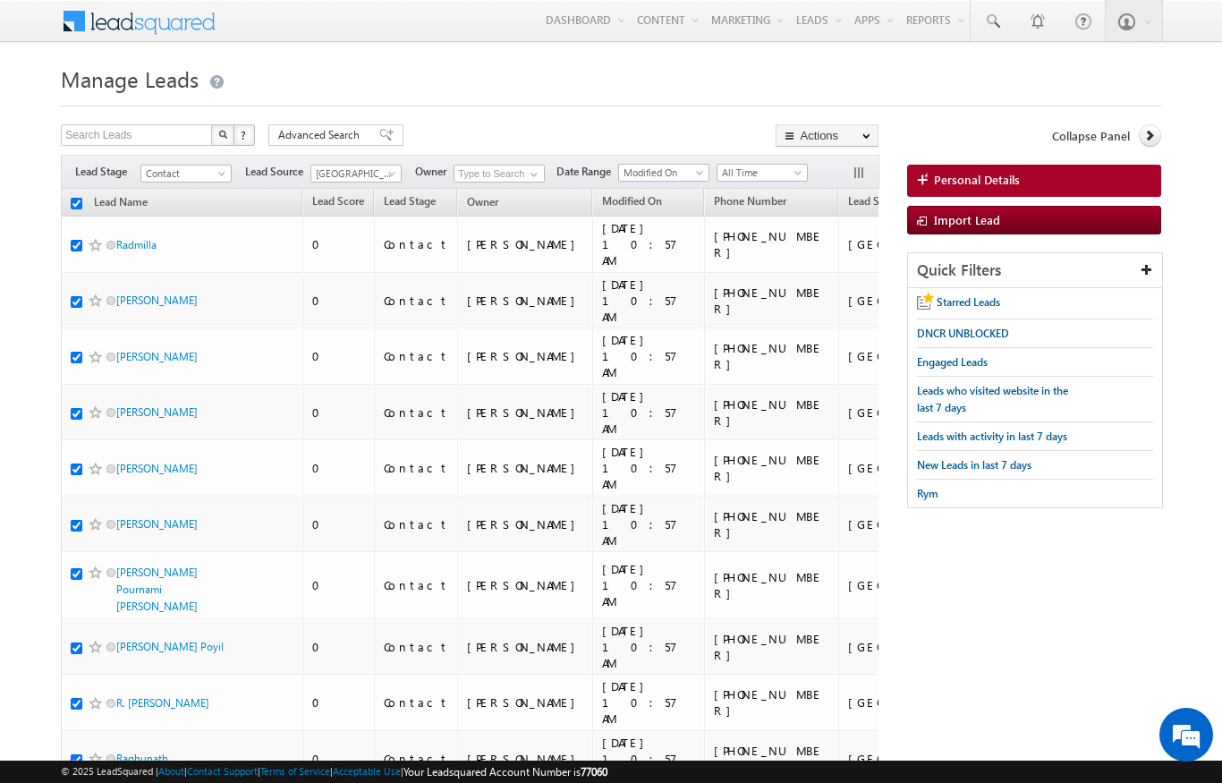
checkbox input "true"
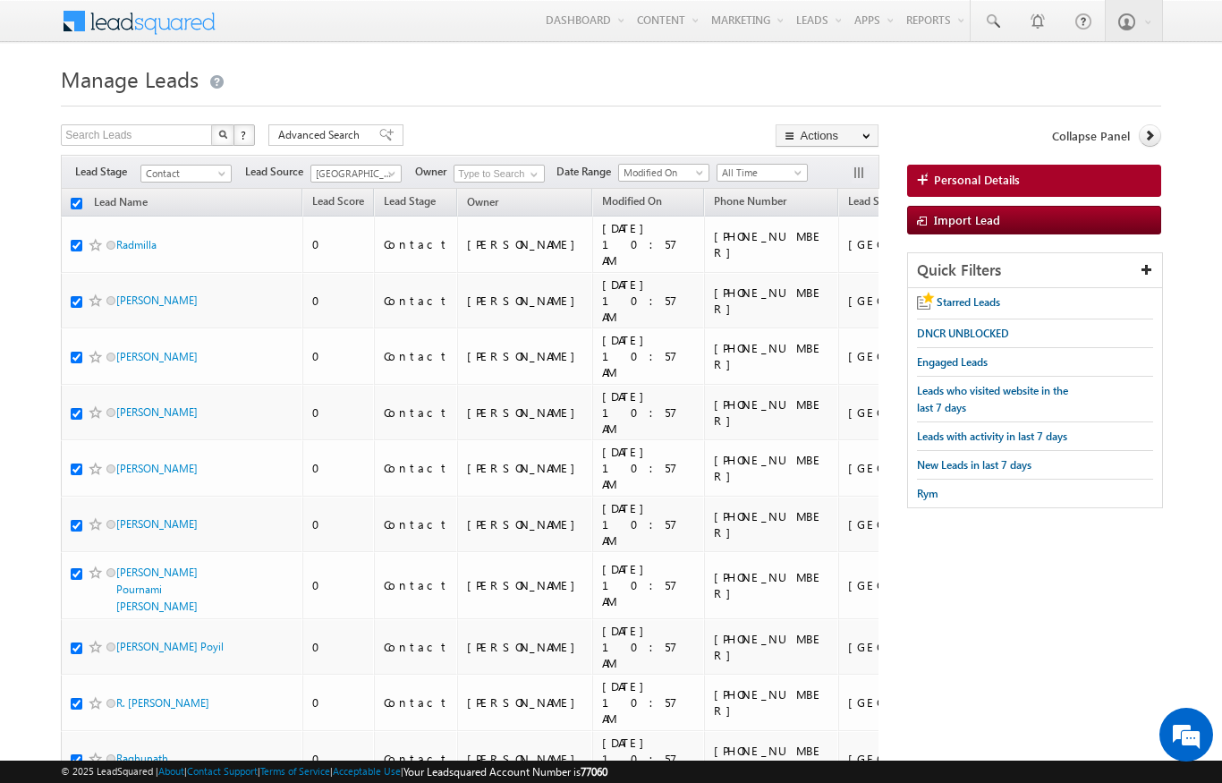
checkbox input "true"
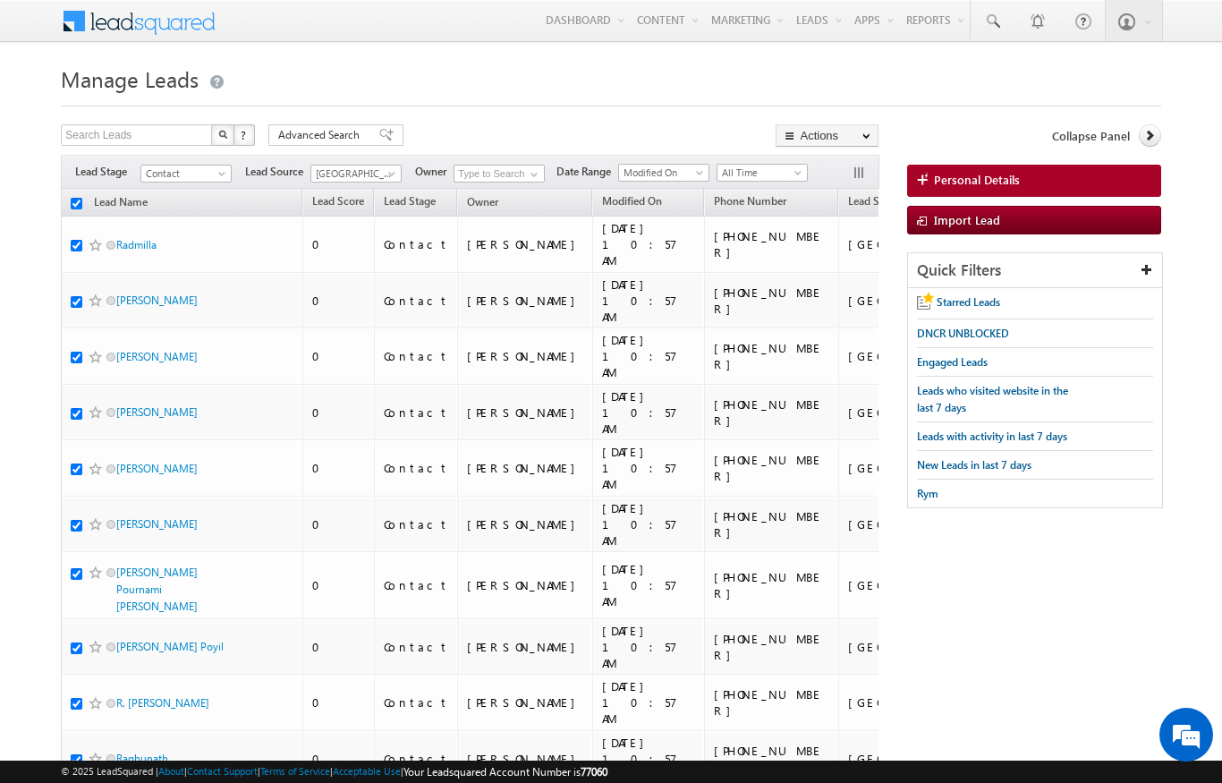
checkbox input "true"
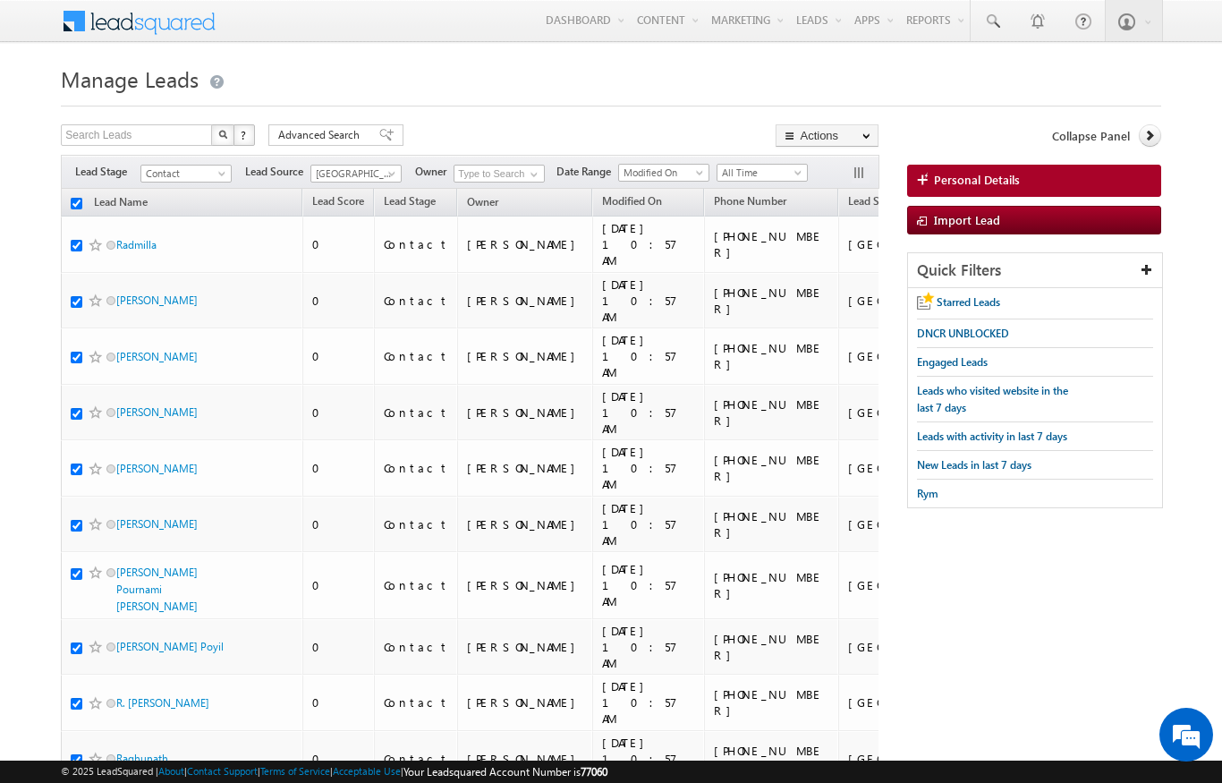
checkbox input "true"
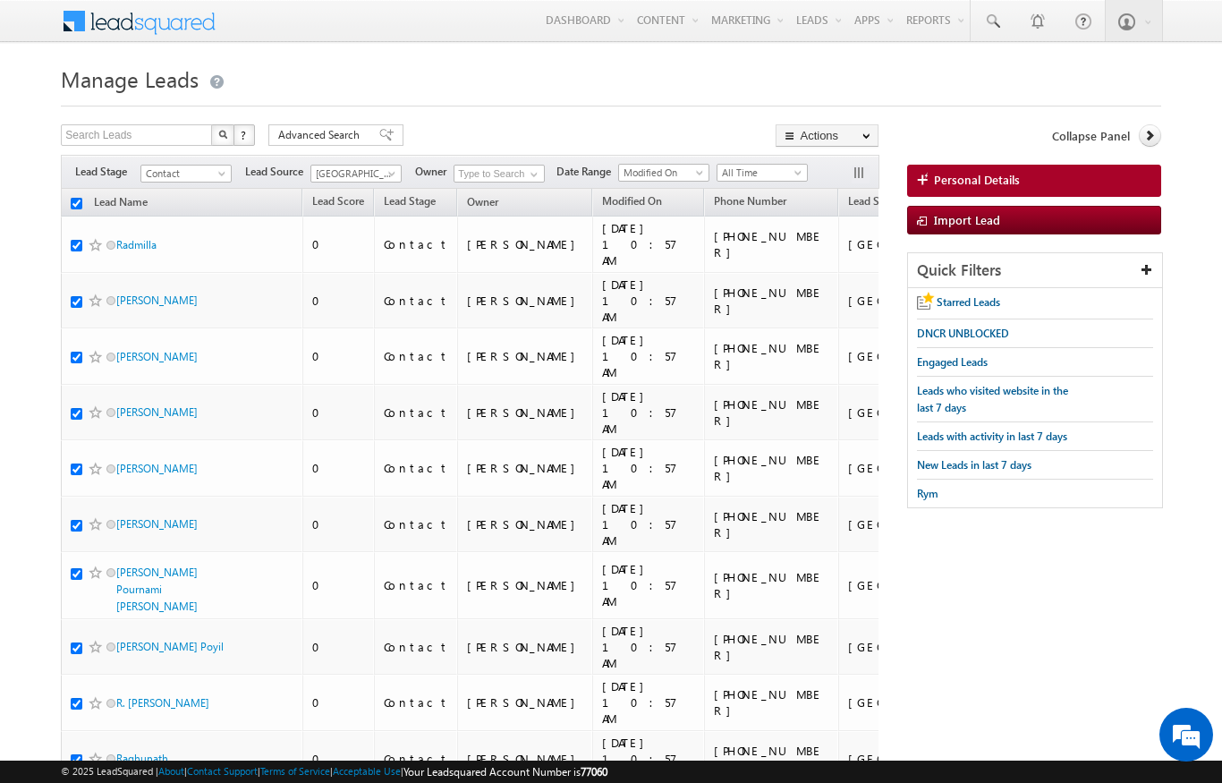
checkbox input "true"
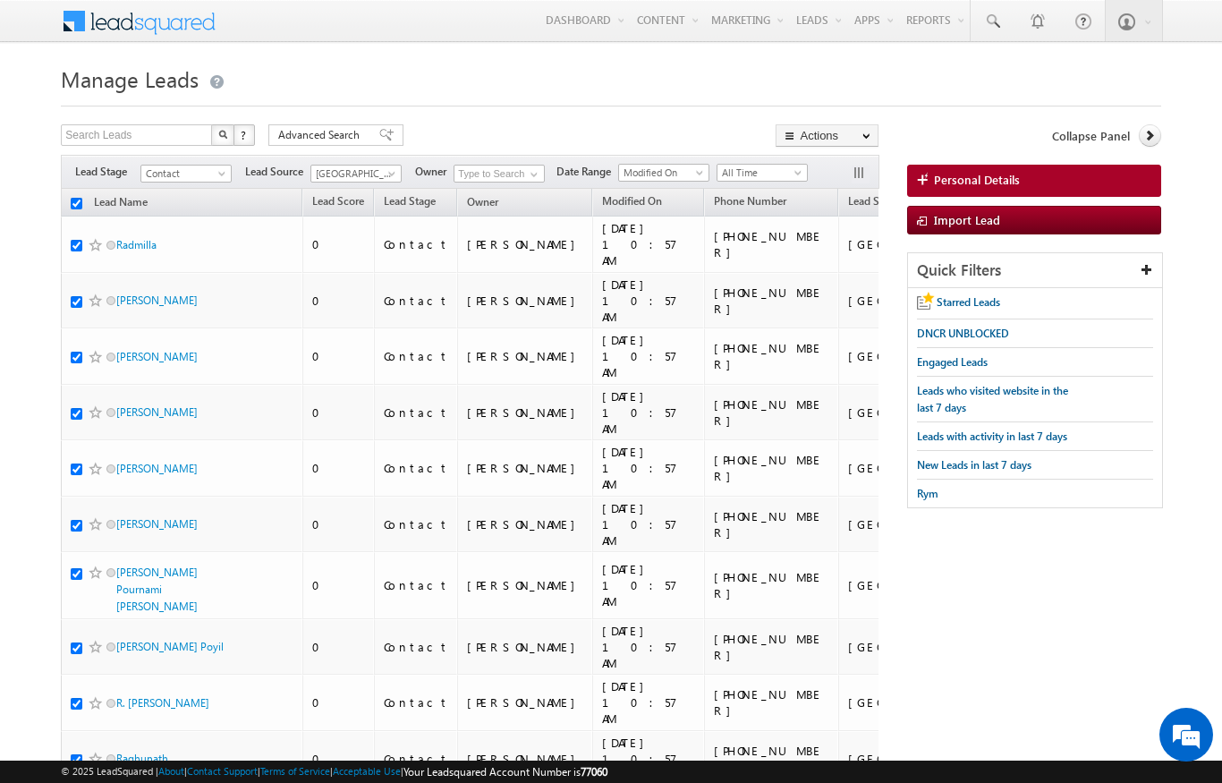
checkbox input "true"
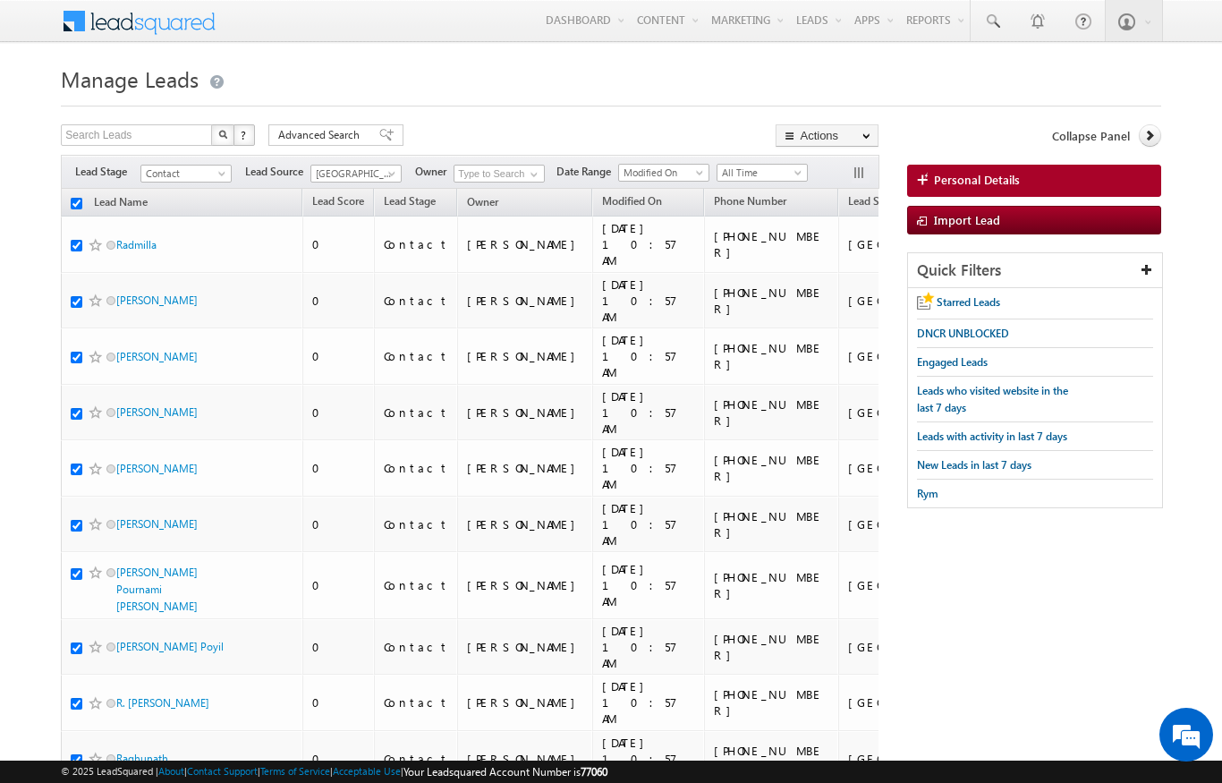
checkbox input "true"
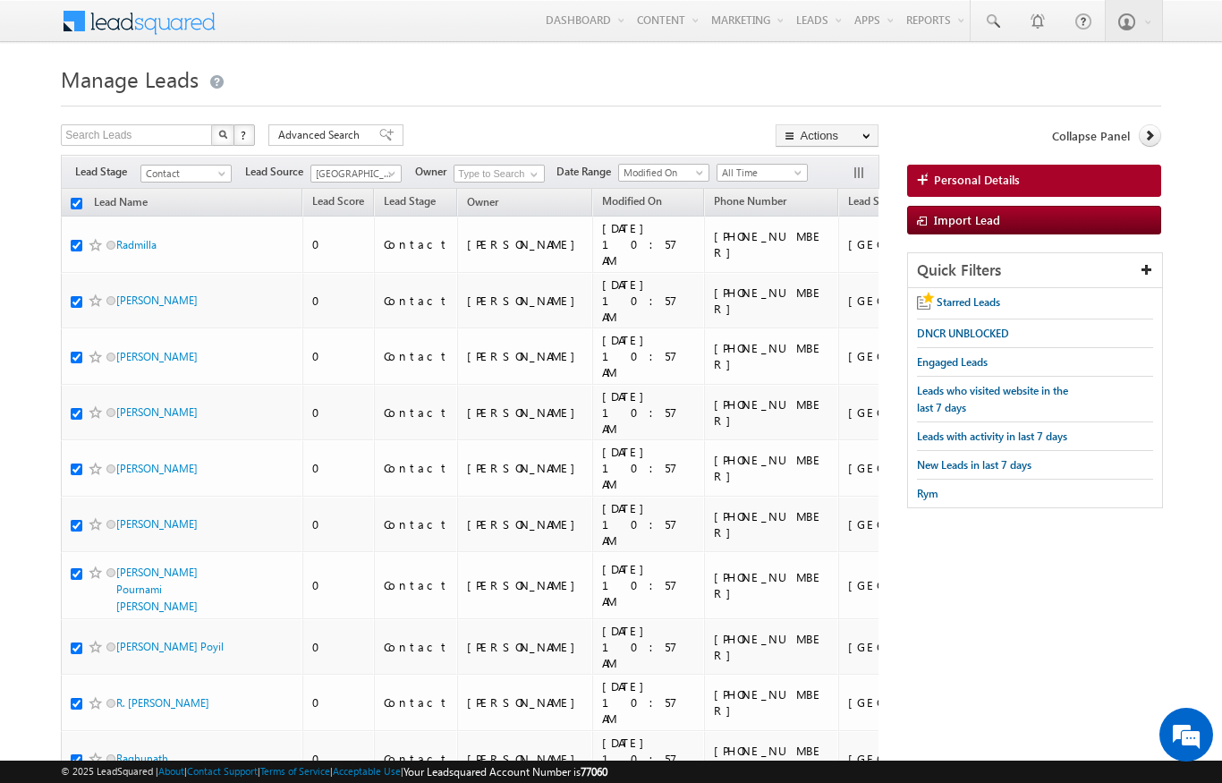
checkbox input "true"
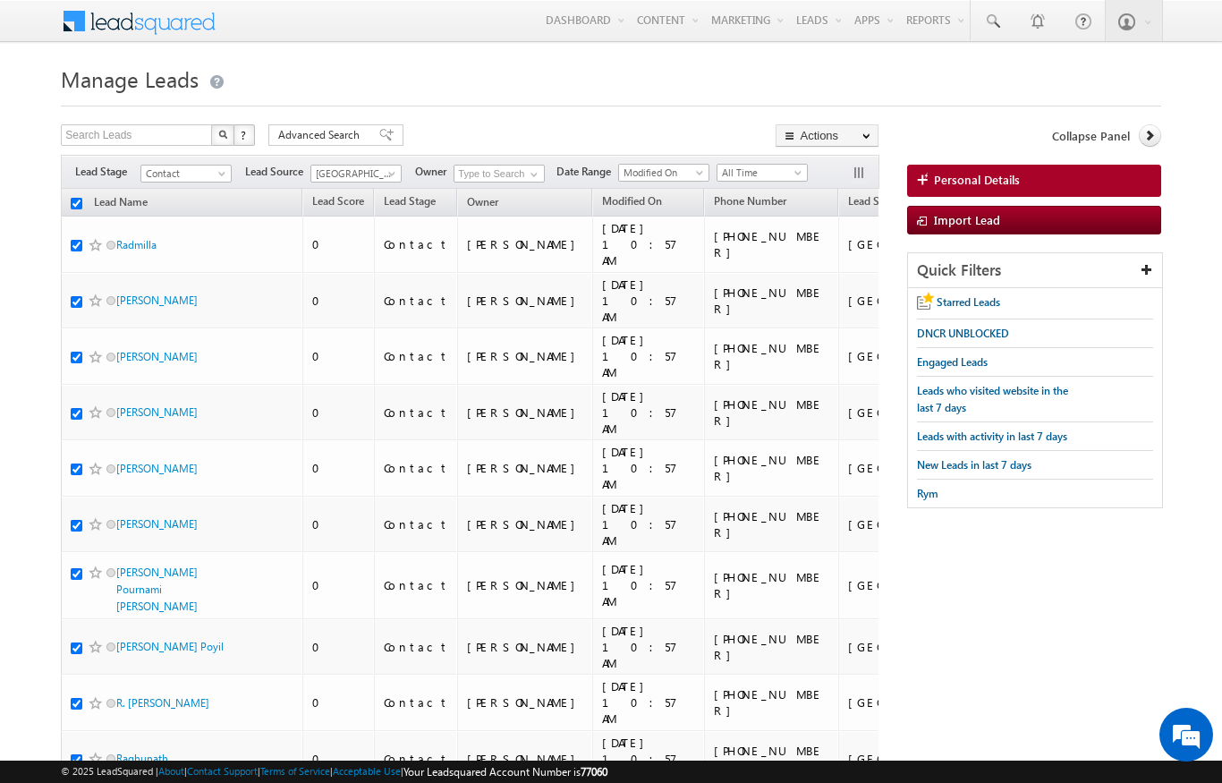
checkbox input "true"
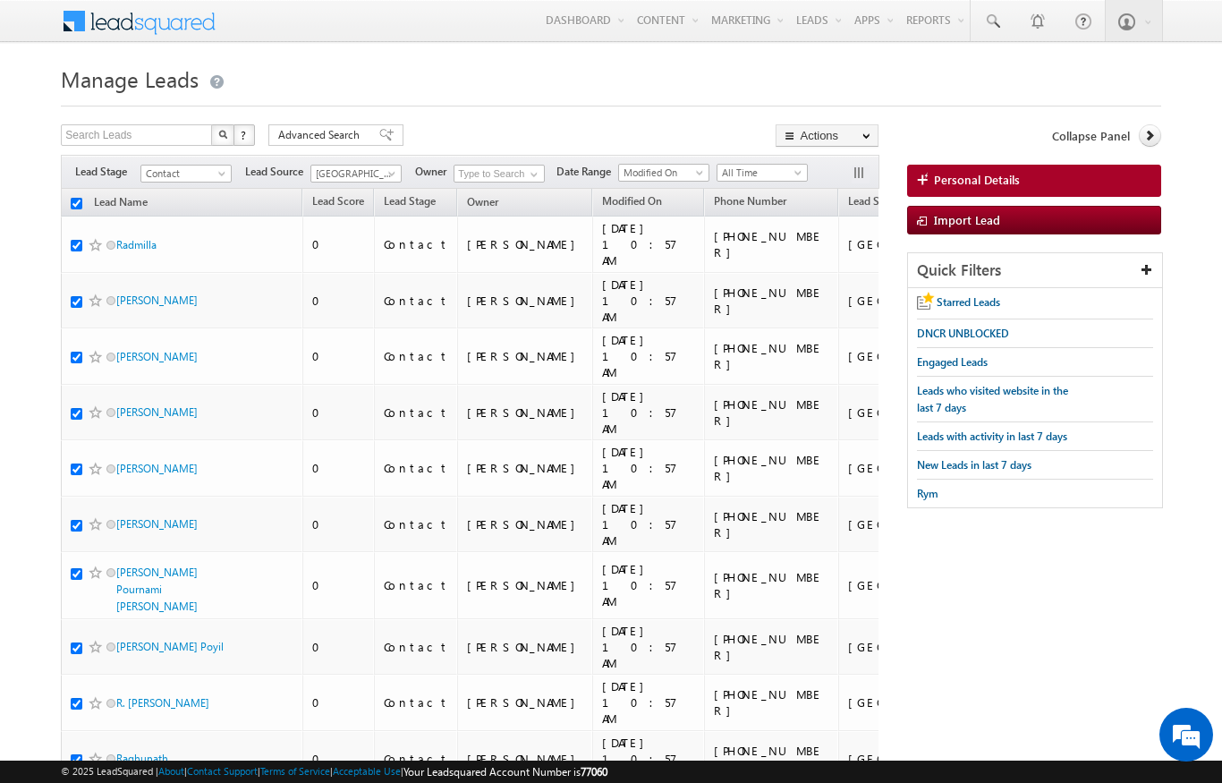
checkbox input "true"
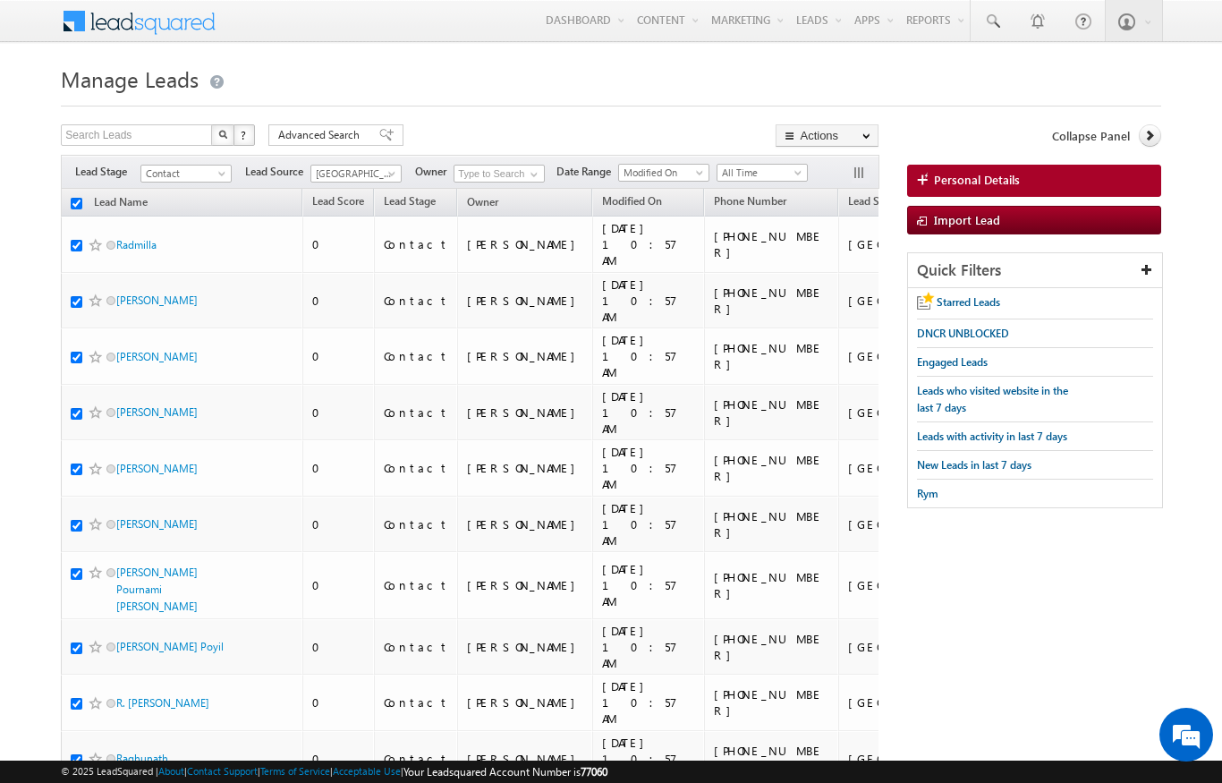
checkbox input "true"
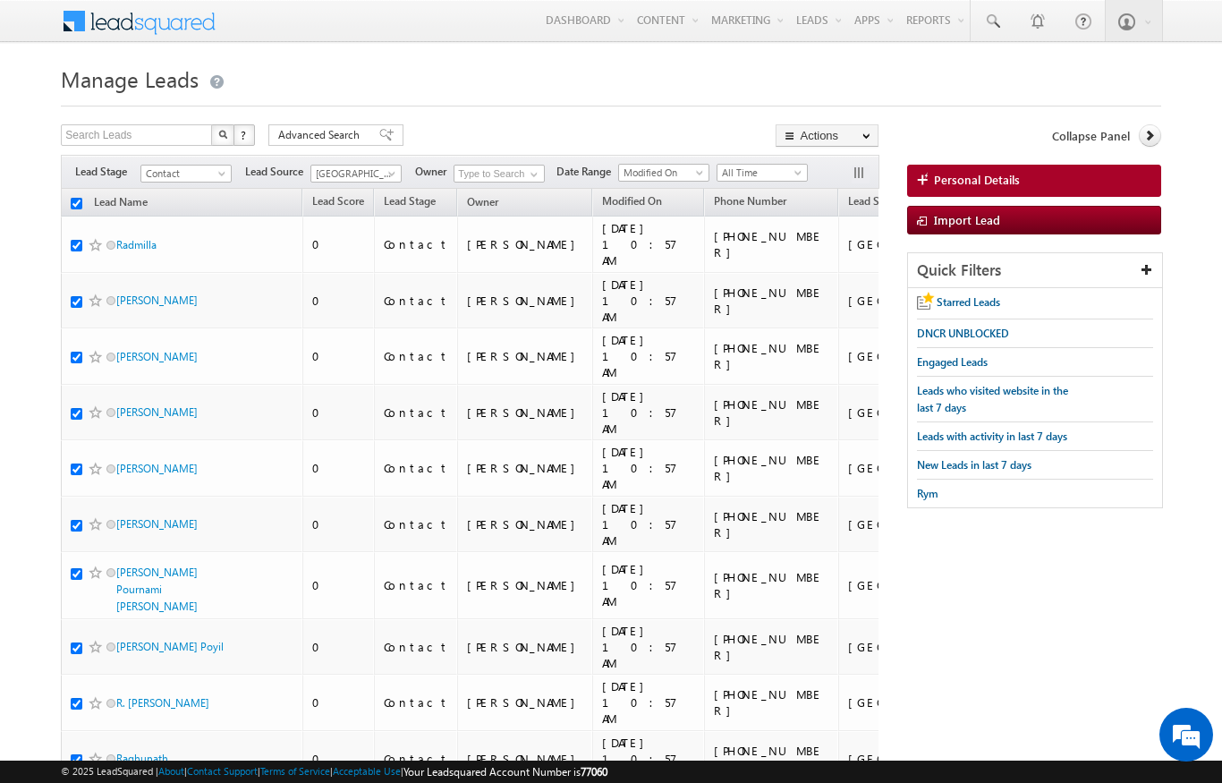
checkbox input "true"
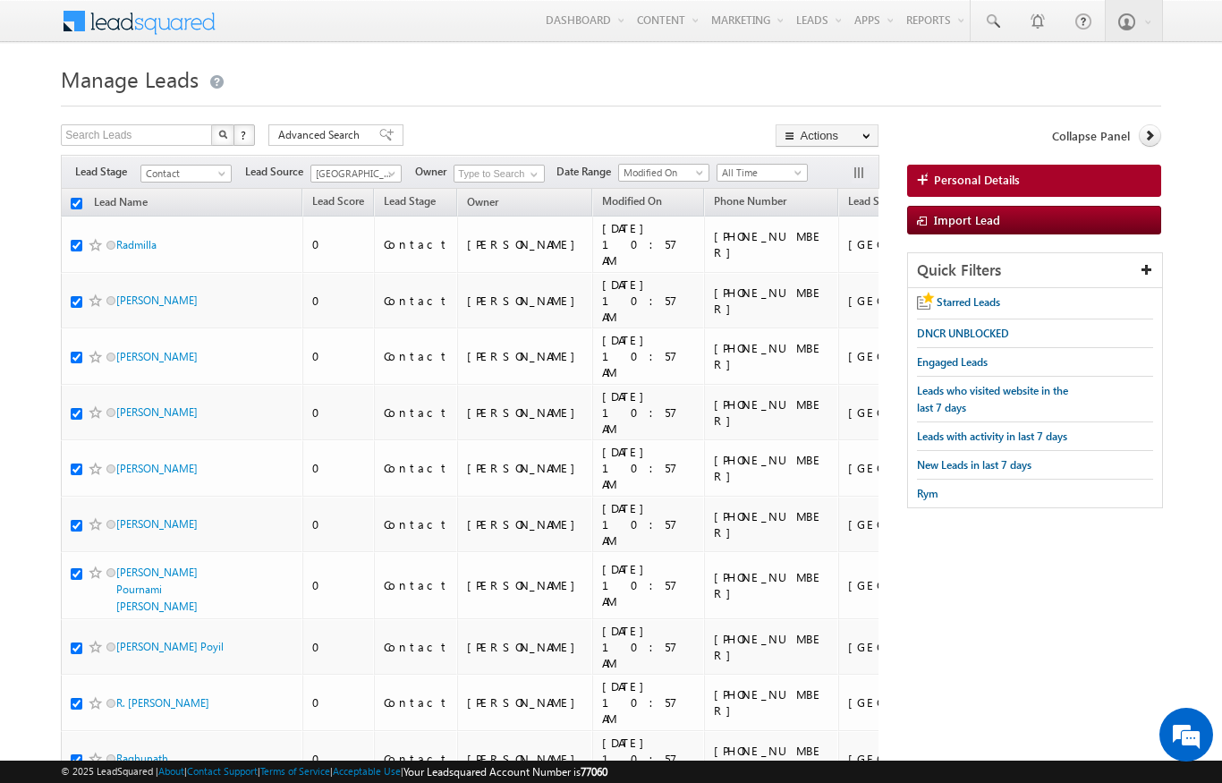
checkbox input "true"
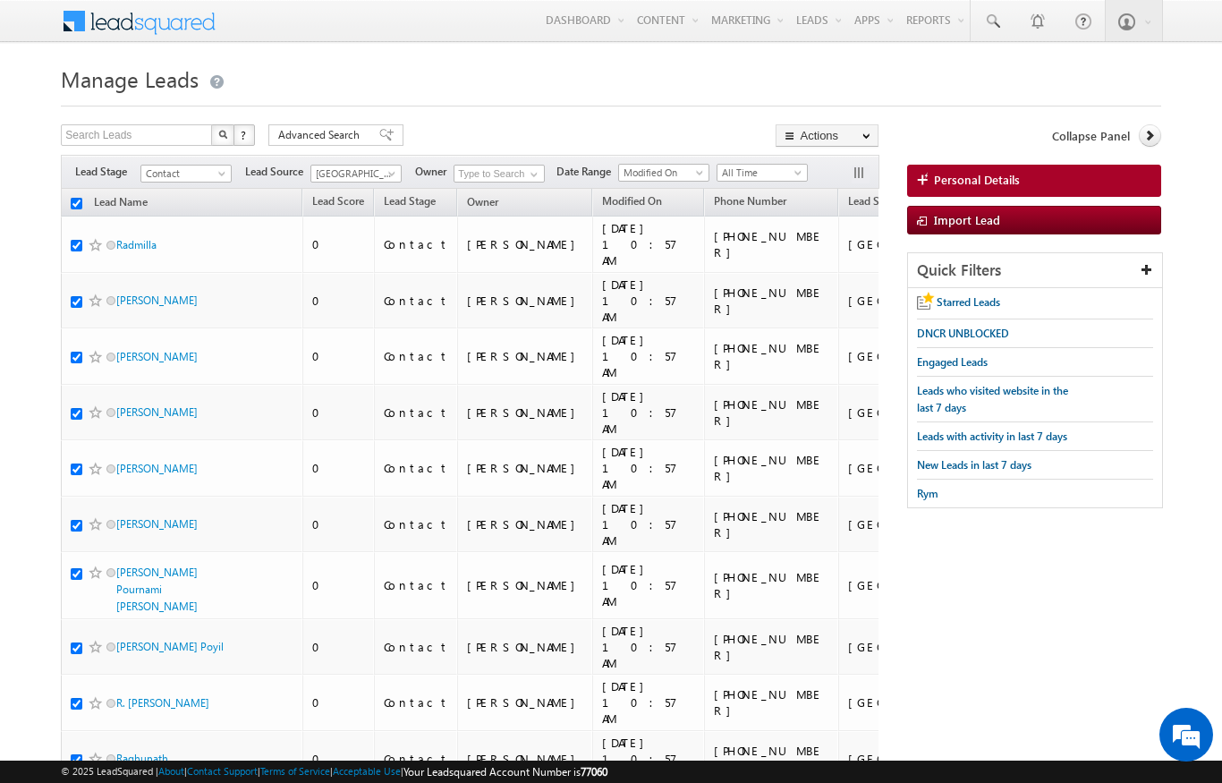
checkbox input "true"
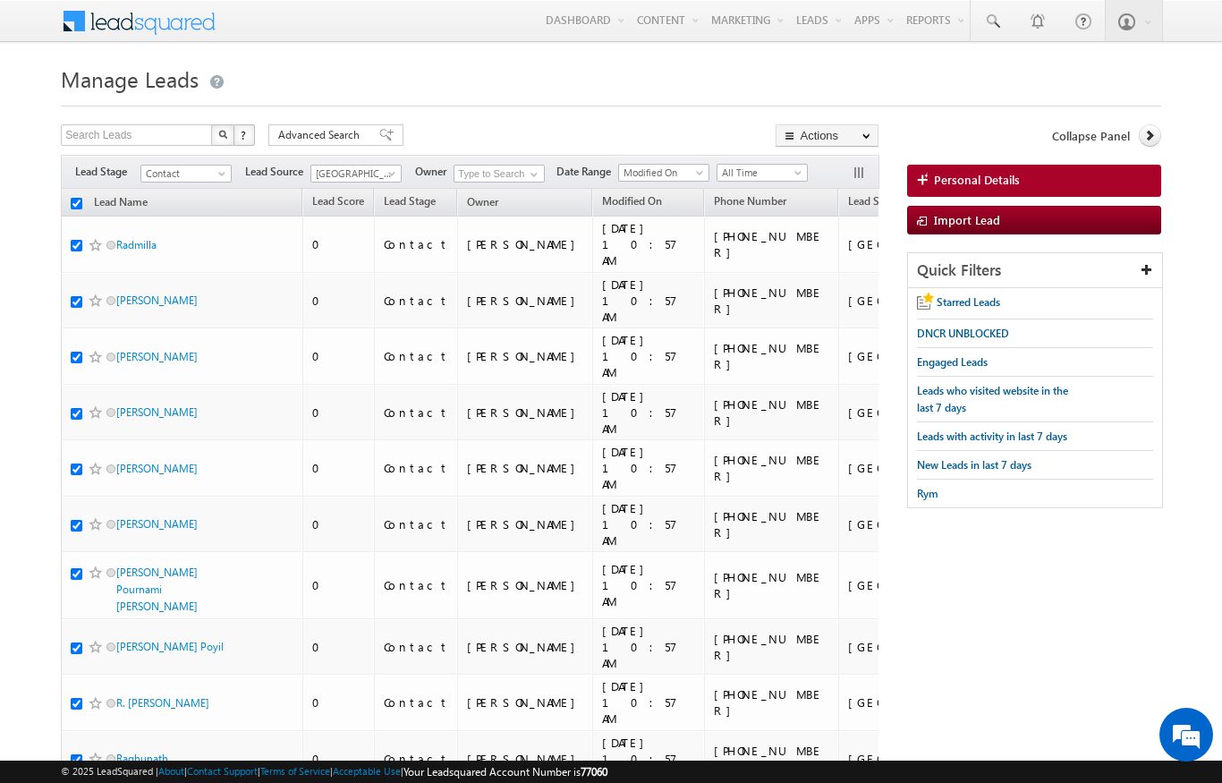
checkbox input "true"
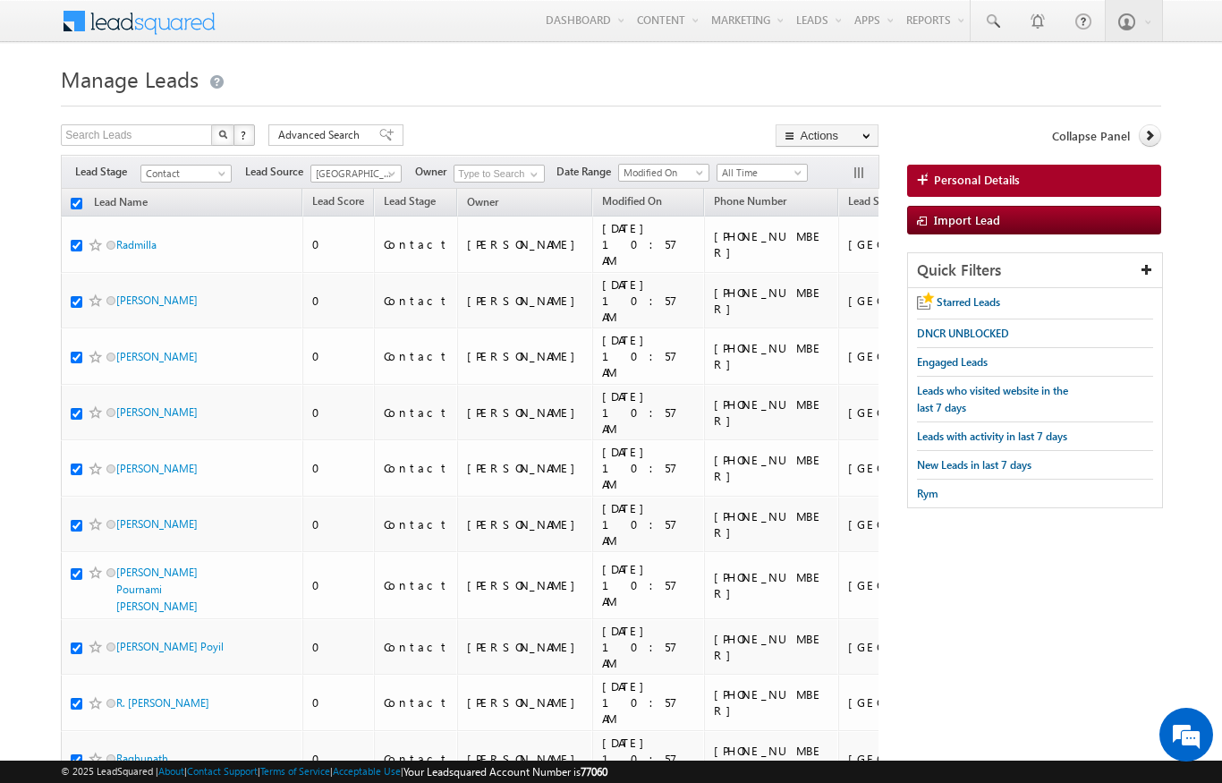
checkbox input "true"
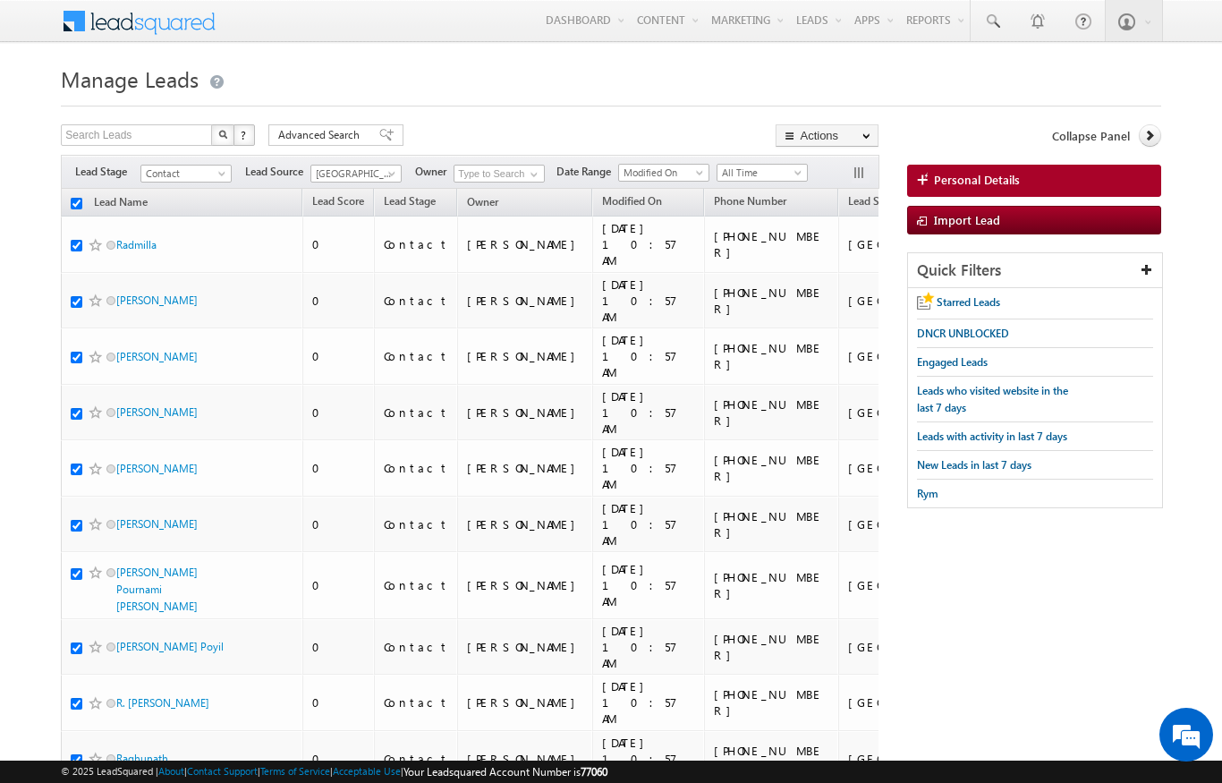
checkbox input "true"
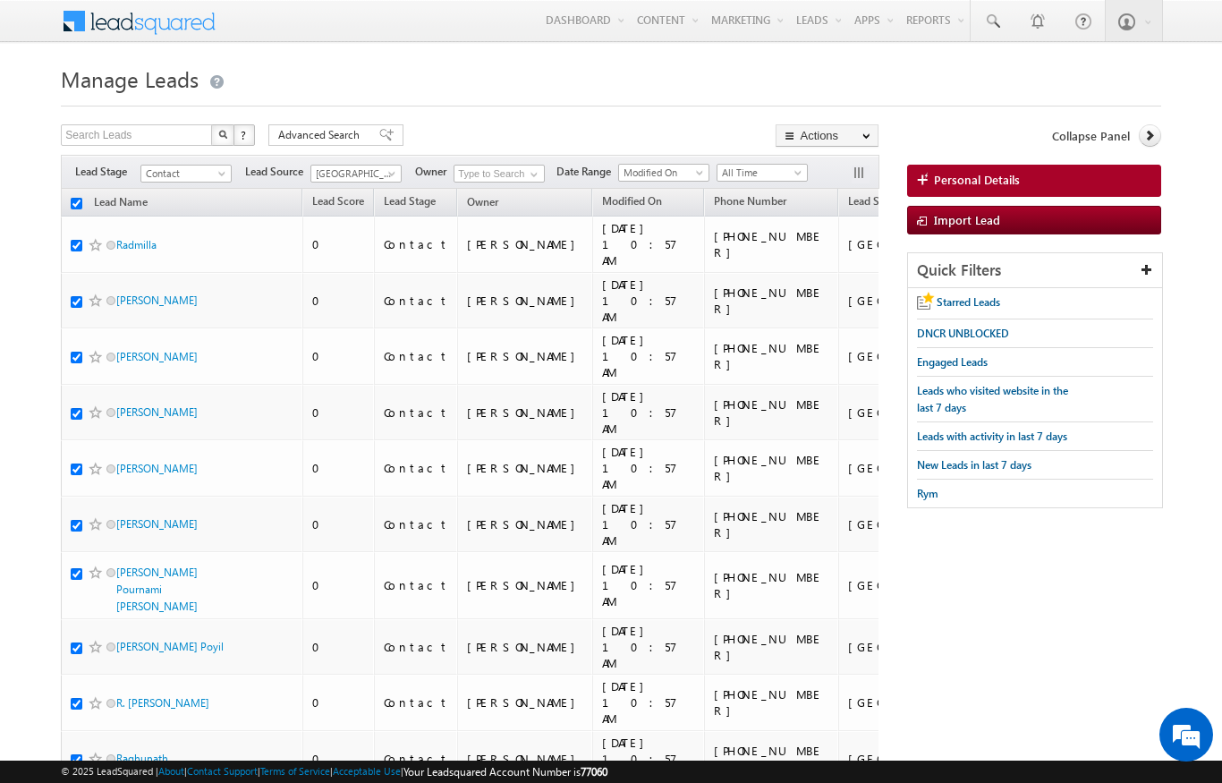
checkbox input "true"
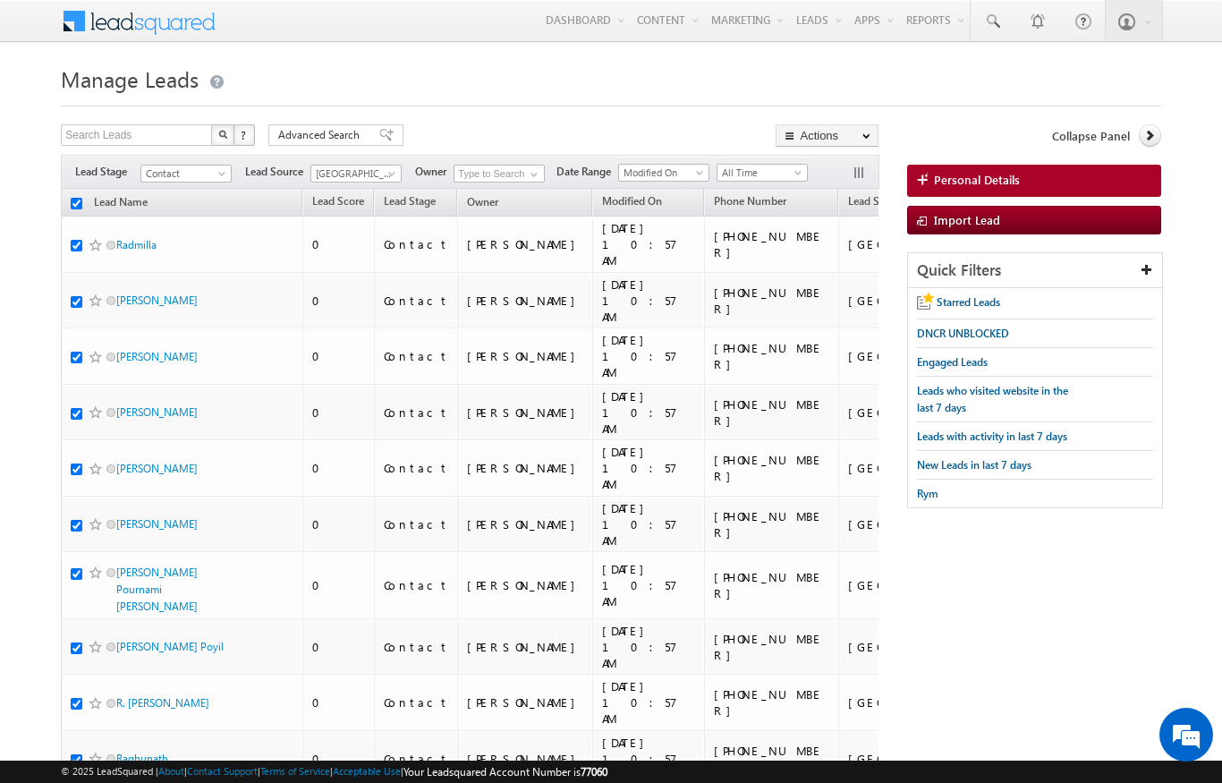
checkbox input "true"
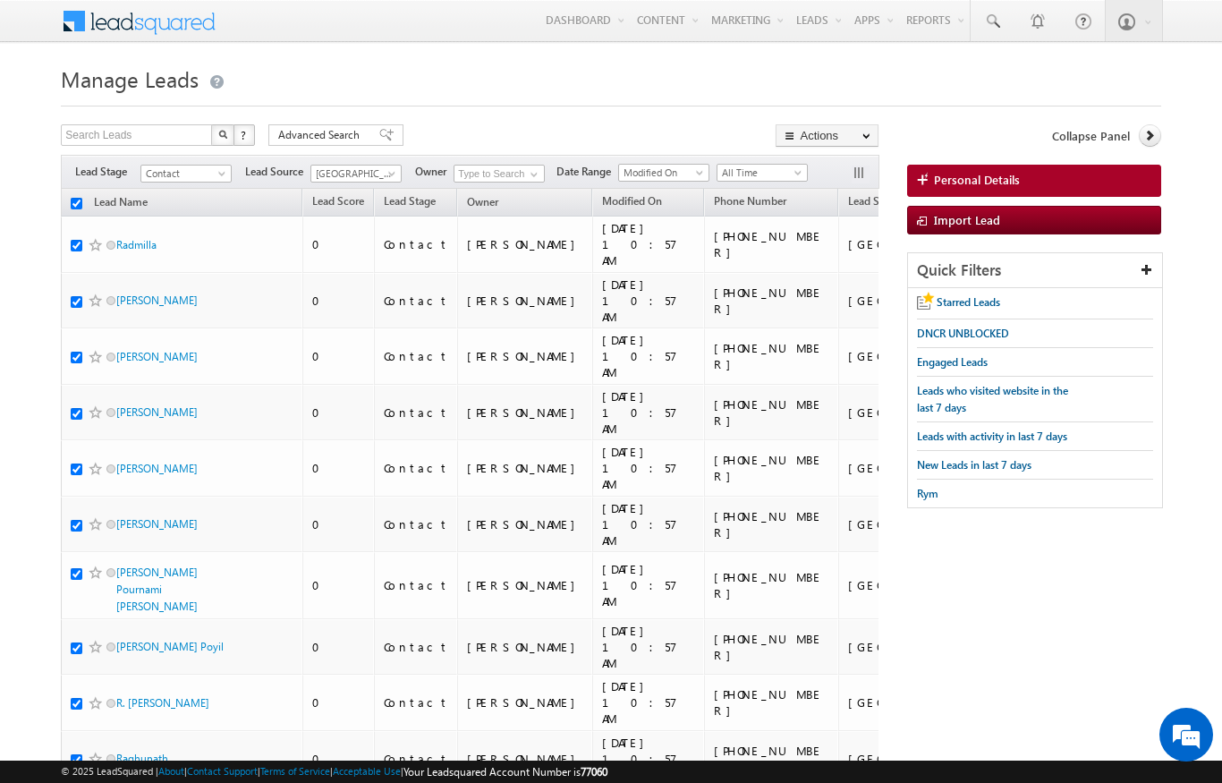
checkbox input "true"
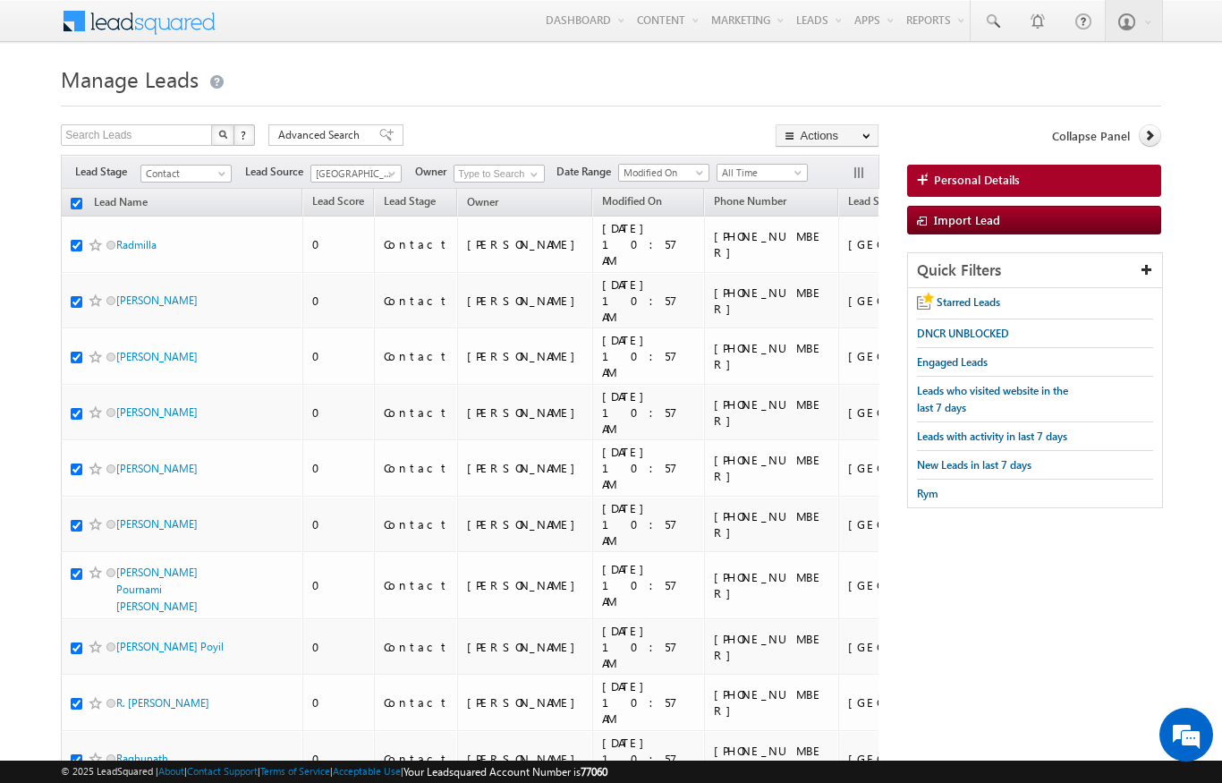
checkbox input "true"
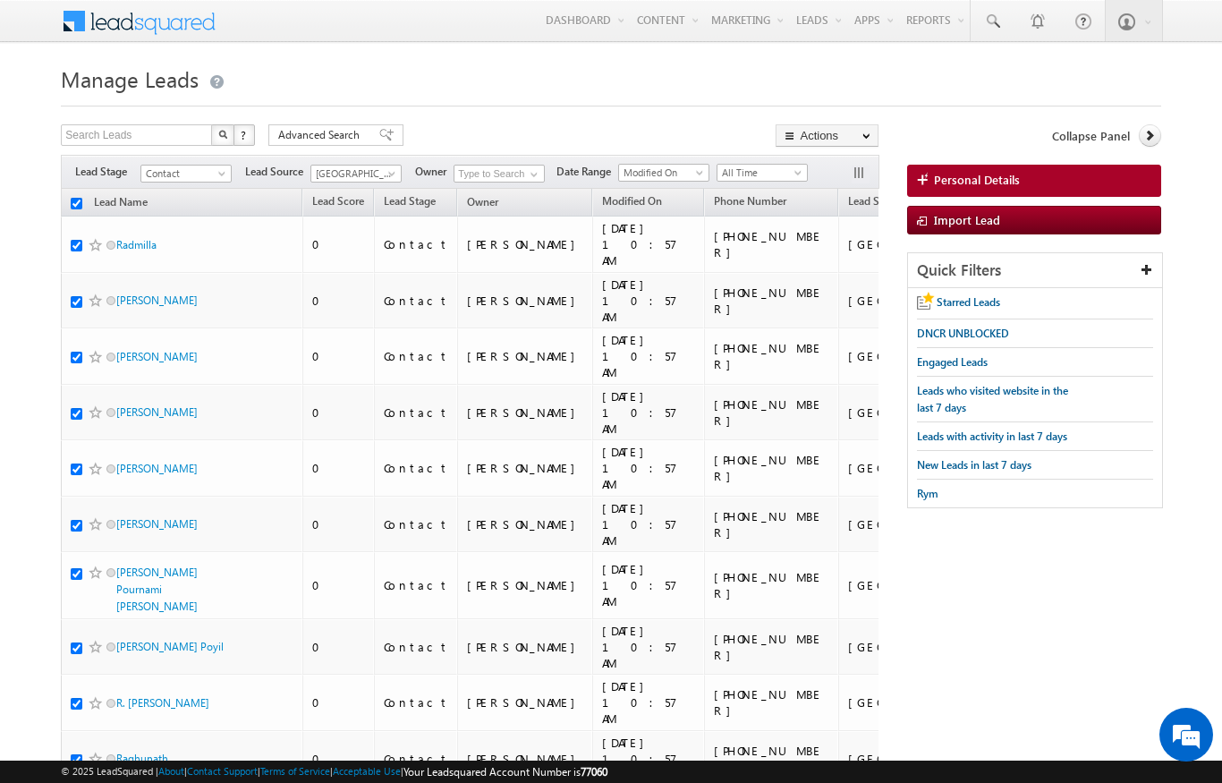
checkbox input "true"
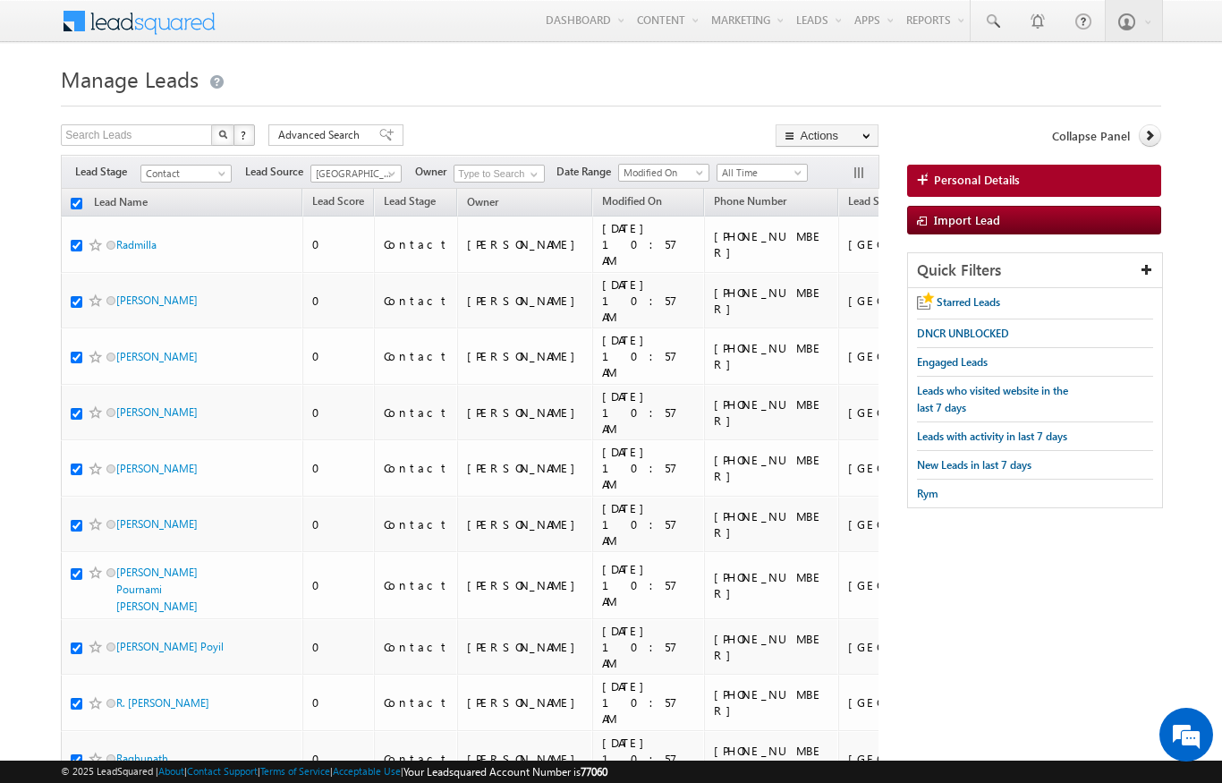
checkbox input "true"
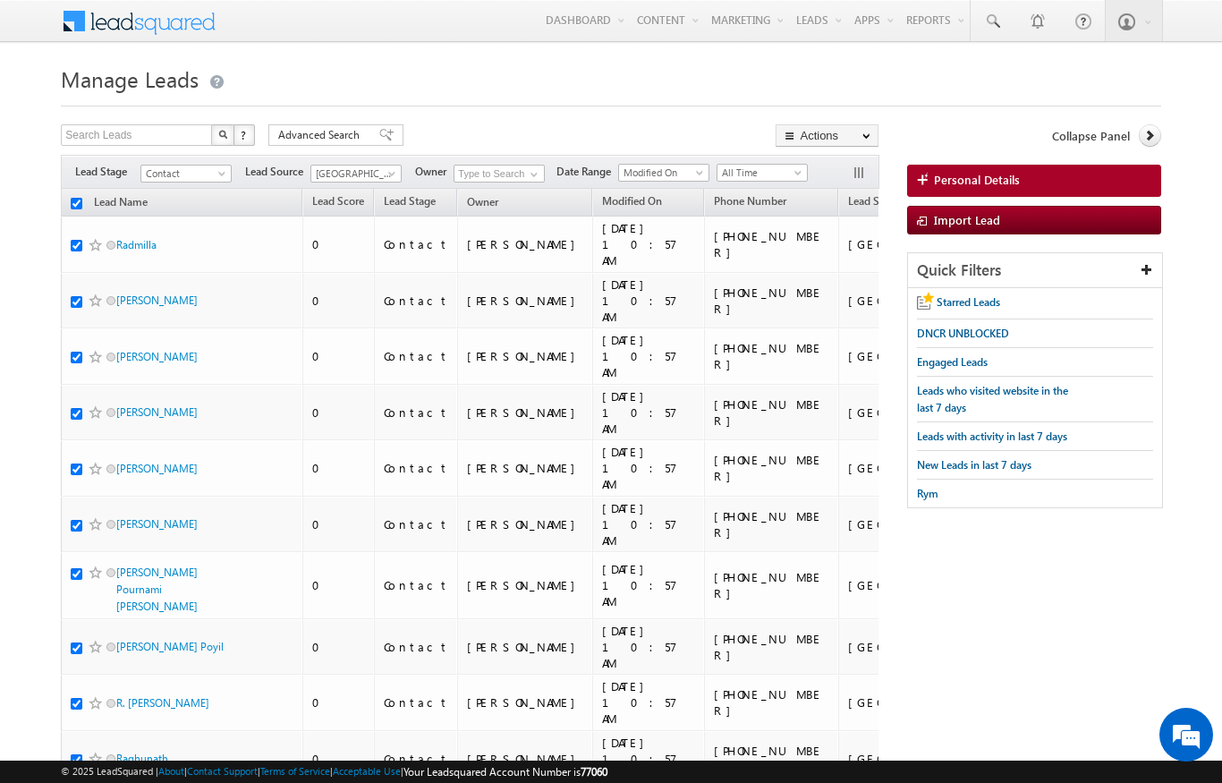
checkbox input "true"
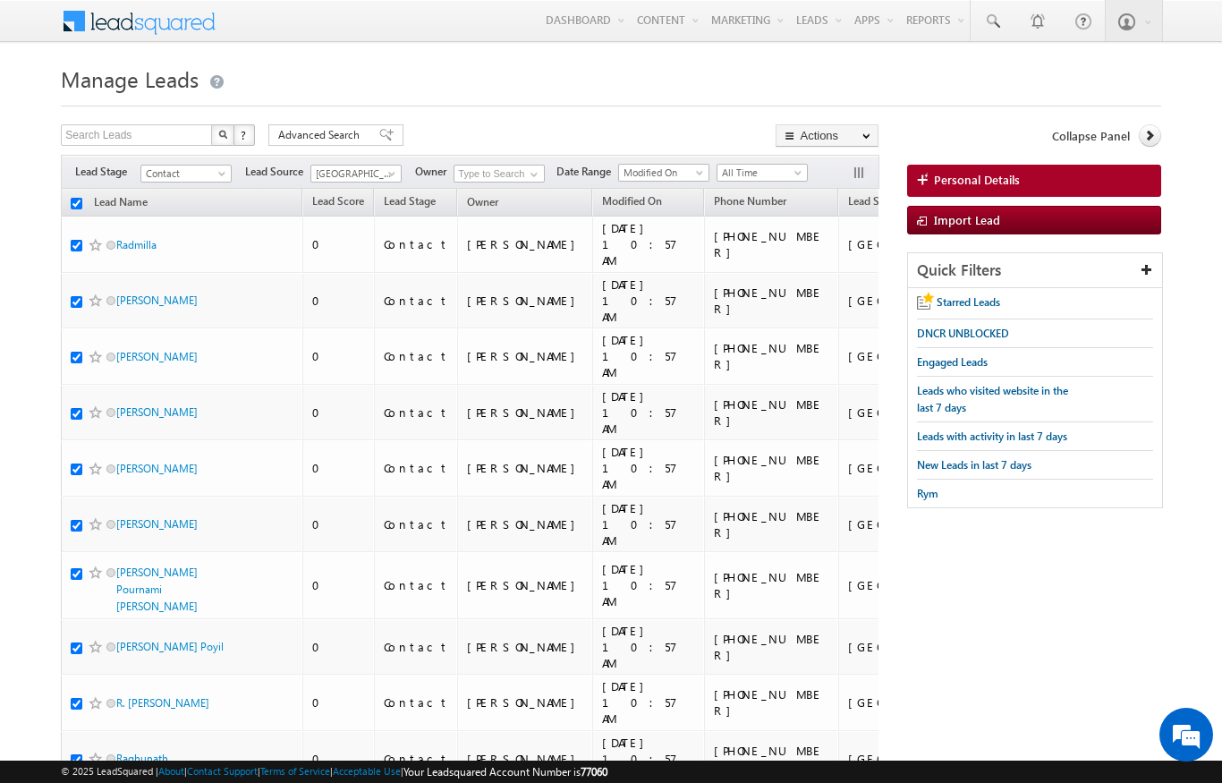
checkbox input "true"
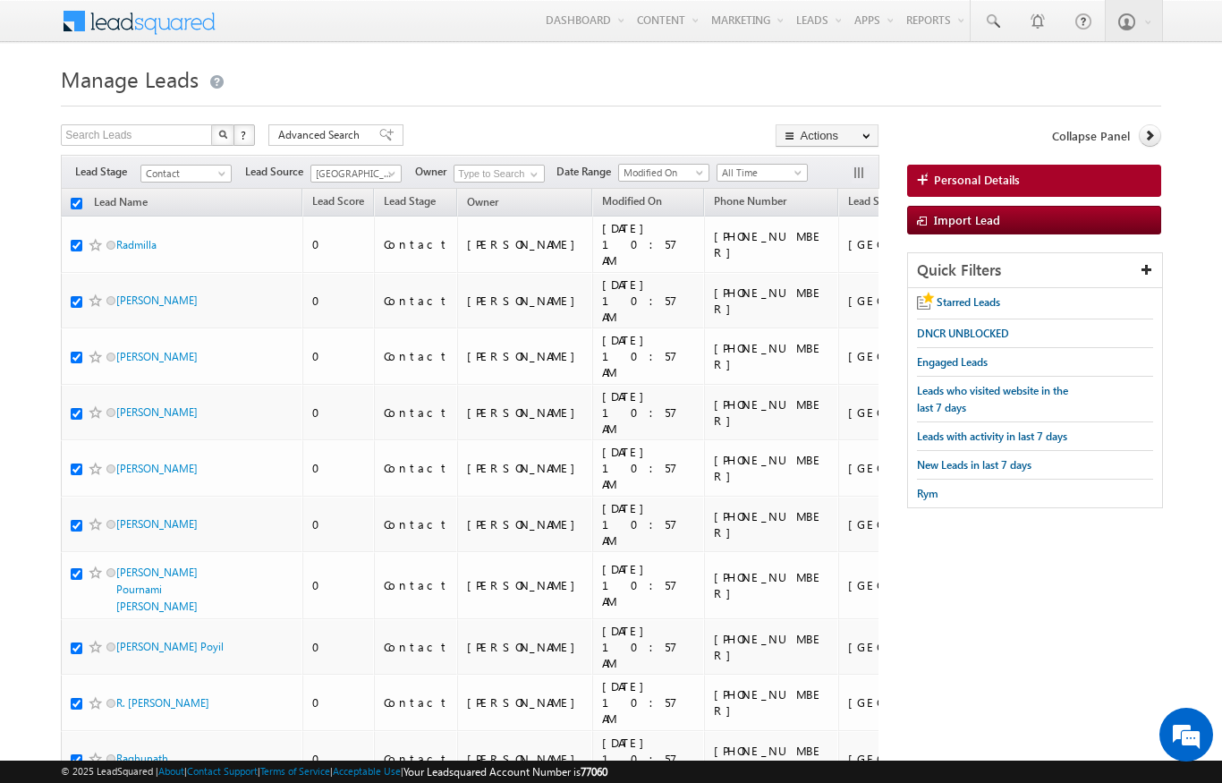
checkbox input "true"
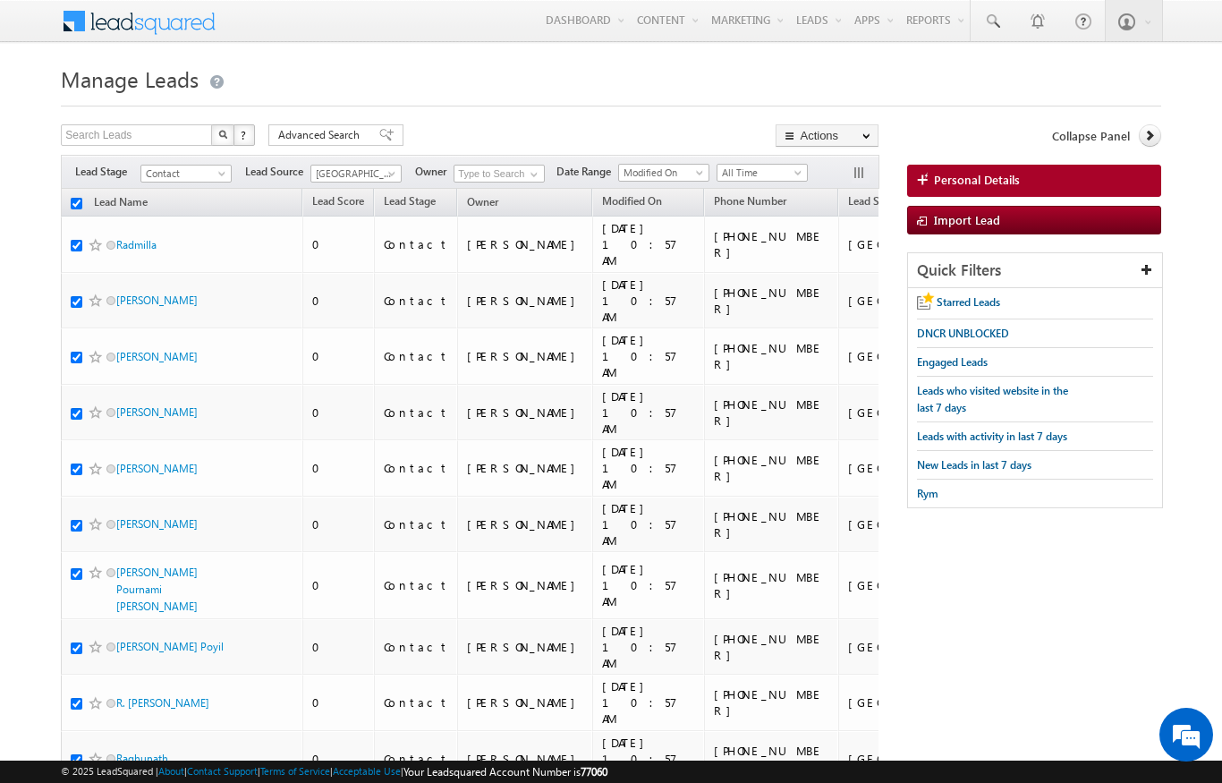
checkbox input "true"
click at [528, 177] on span at bounding box center [534, 174] width 14 height 14
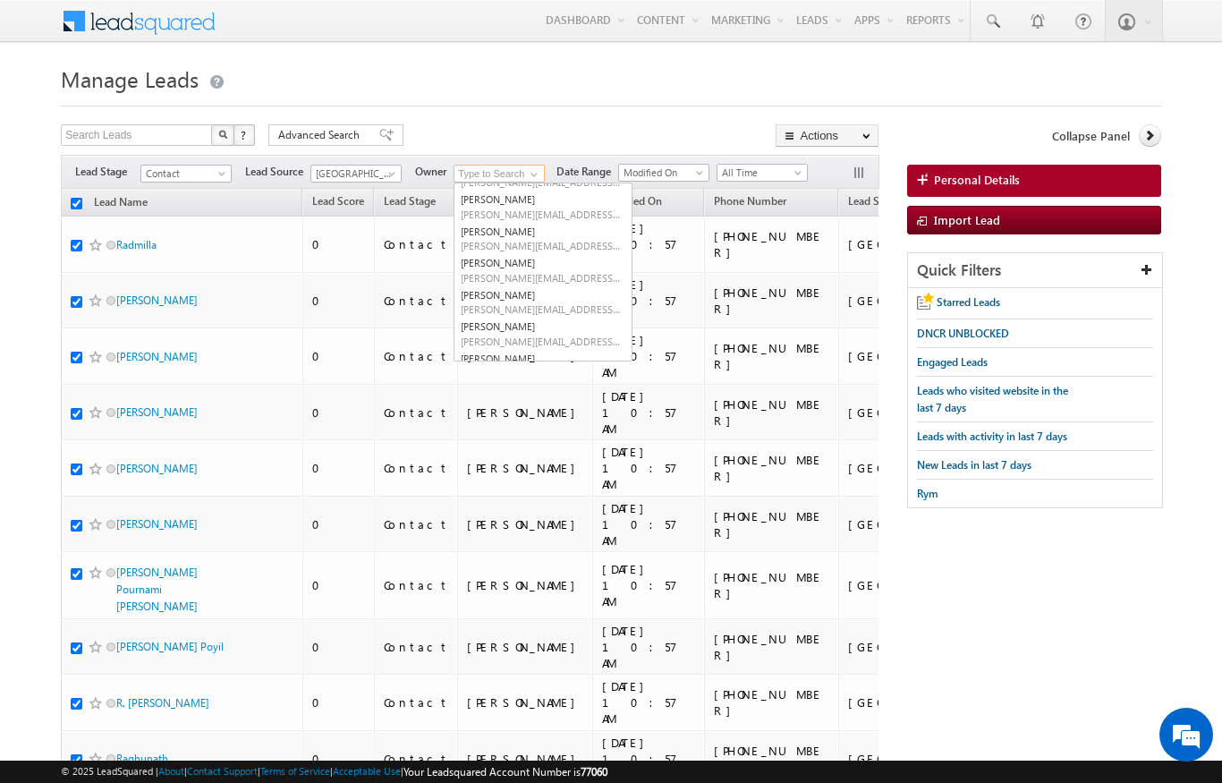
scroll to position [115, 0]
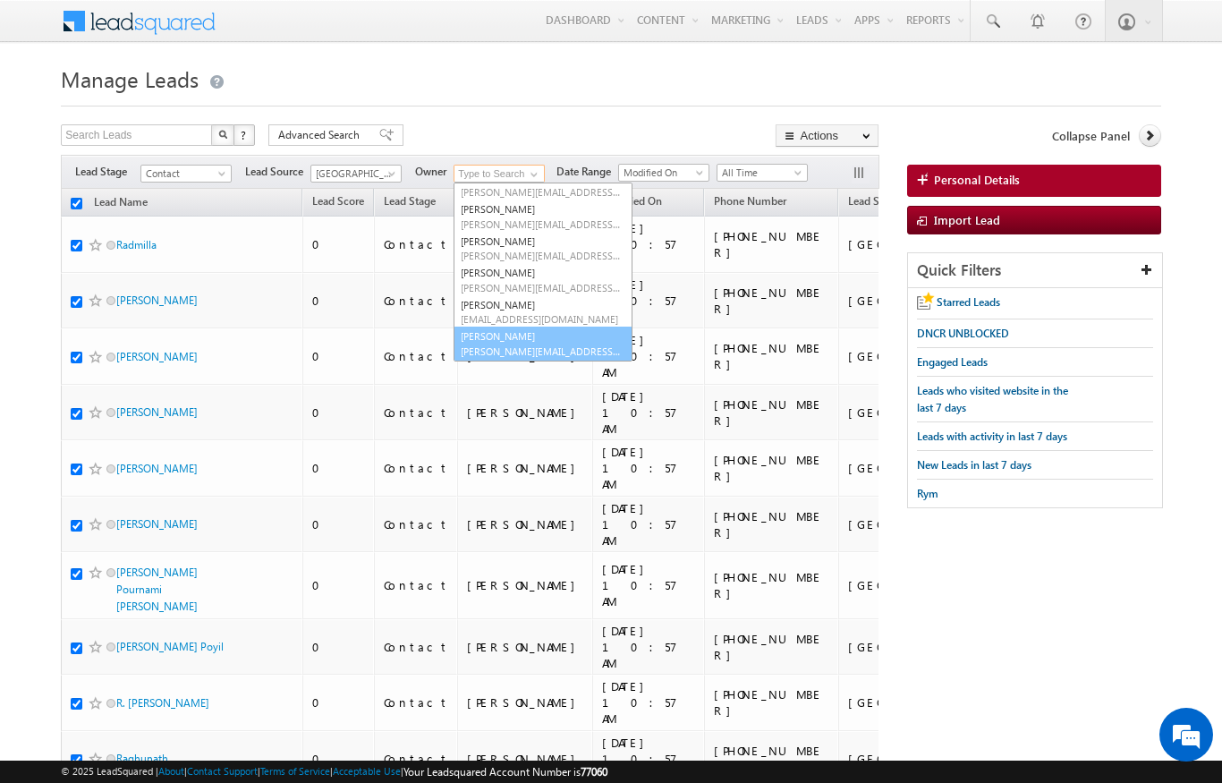
click at [538, 346] on span "[PERSON_NAME][EMAIL_ADDRESS][PERSON_NAME][DOMAIN_NAME]" at bounding box center [541, 350] width 161 height 13
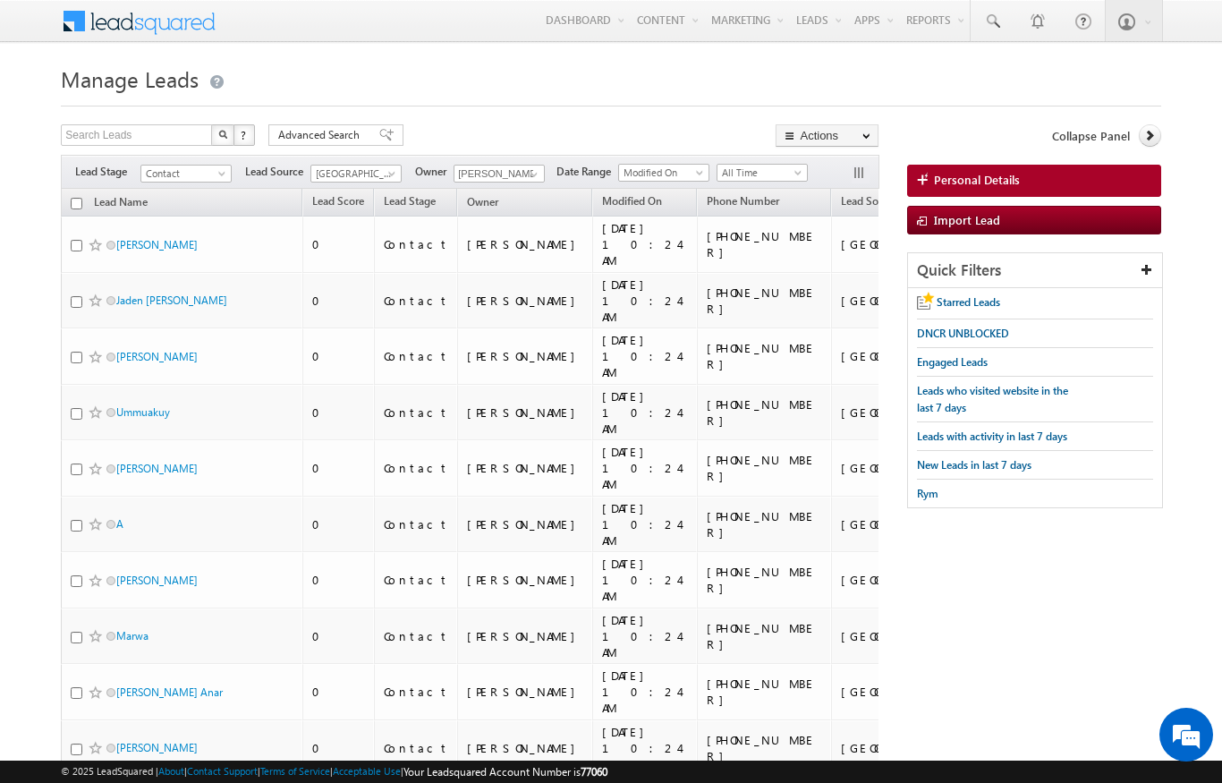
click at [79, 203] on input "checkbox" at bounding box center [77, 204] width 12 height 12
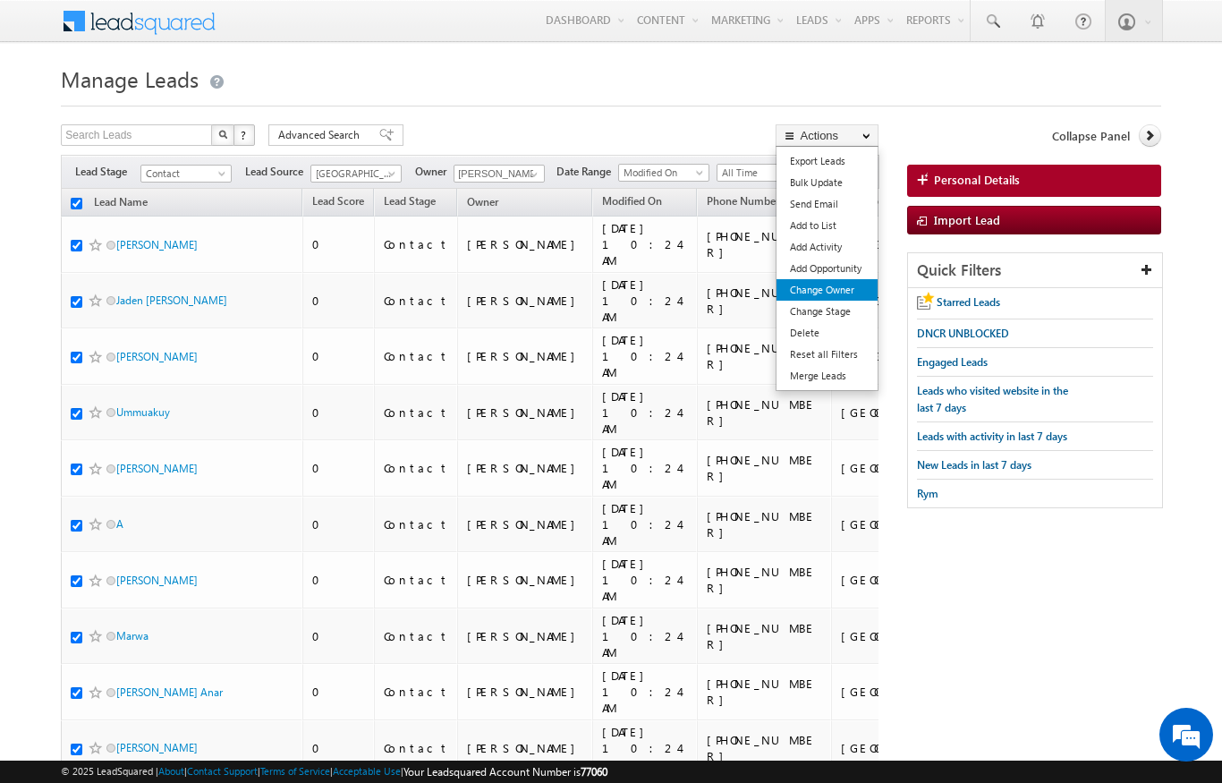
click at [848, 286] on link "Change Owner" at bounding box center [827, 289] width 101 height 21
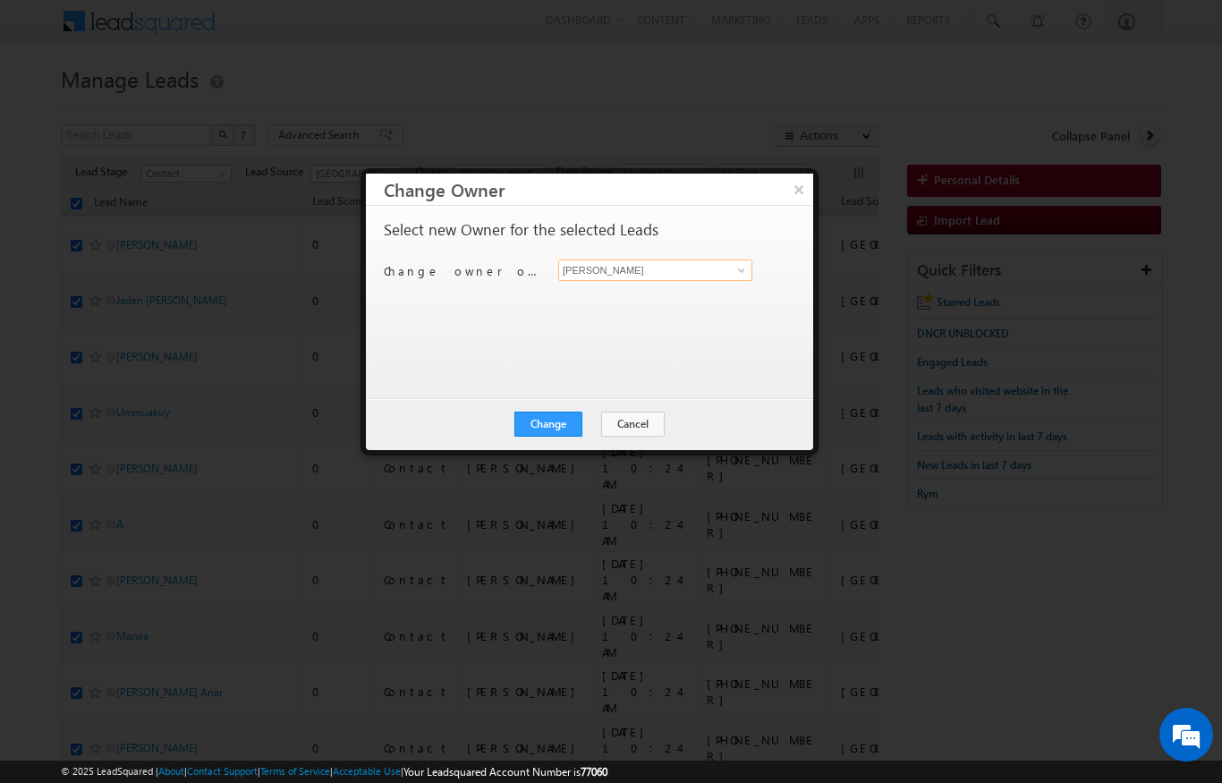
click at [704, 268] on input "[PERSON_NAME]" at bounding box center [655, 269] width 194 height 21
click at [666, 308] on span "[PERSON_NAME][EMAIL_ADDRESS][DOMAIN_NAME]" at bounding box center [646, 304] width 161 height 13
click at [557, 419] on button "Change" at bounding box center [549, 424] width 68 height 25
click at [610, 453] on div "× Change Owner 200 Leads Owner Change Successful. Change Cancel Close" at bounding box center [590, 311] width 458 height 287
click at [614, 421] on button "Close" at bounding box center [592, 424] width 57 height 25
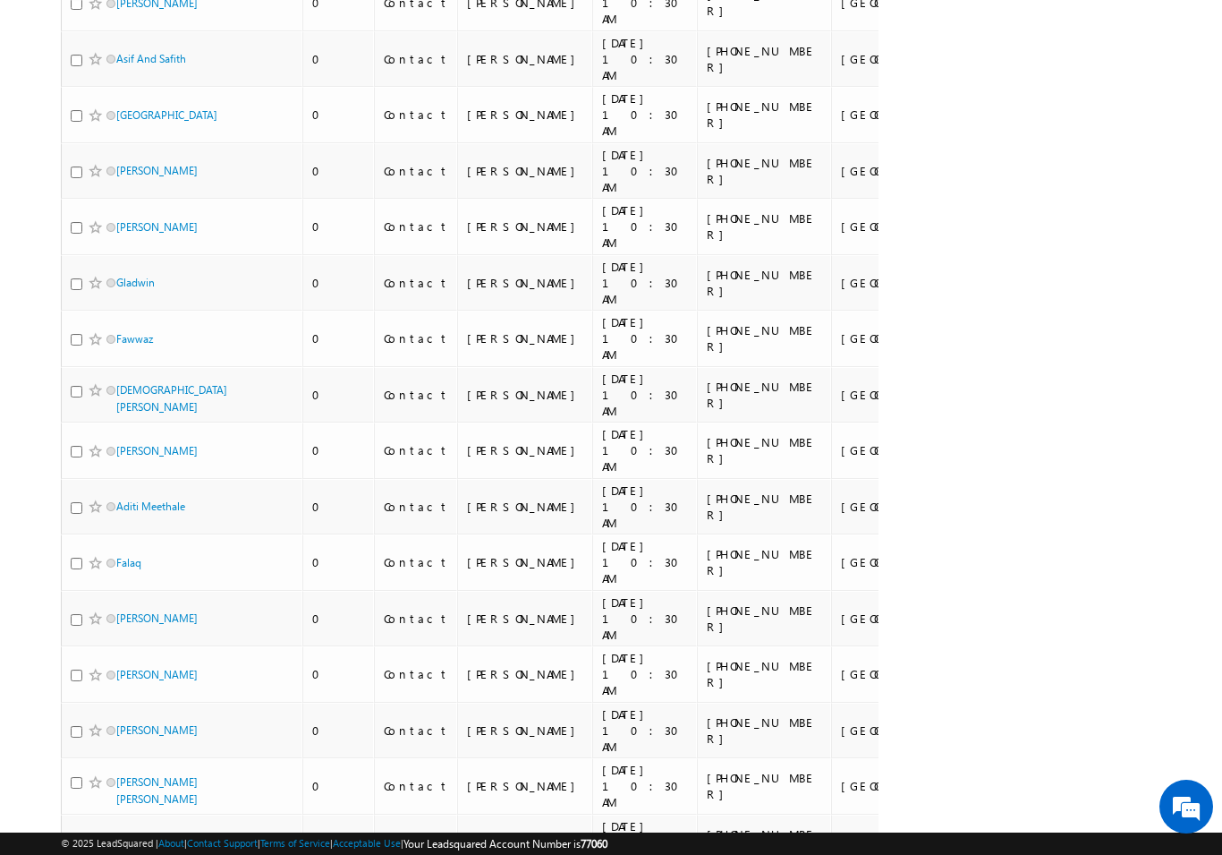
scroll to position [1259, 0]
